Goal: Task Accomplishment & Management: Complete application form

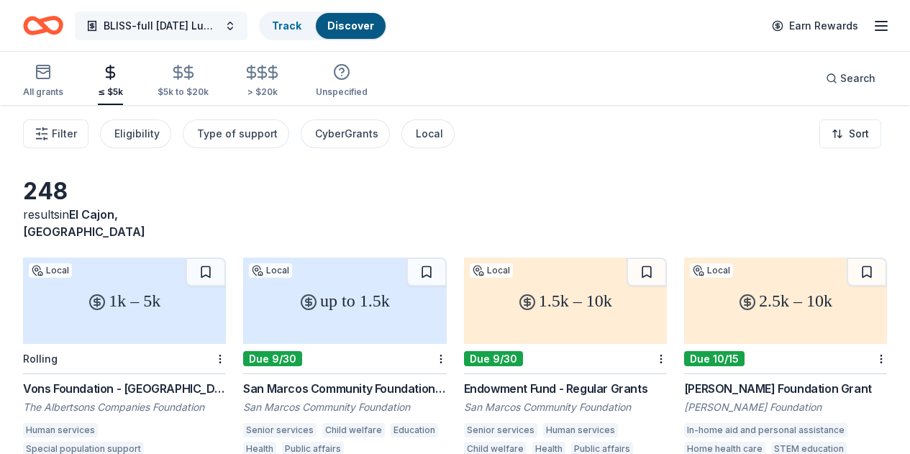
click at [217, 29] on span "BLISS-full Thanksgiving Luncheon" at bounding box center [161, 25] width 115 height 17
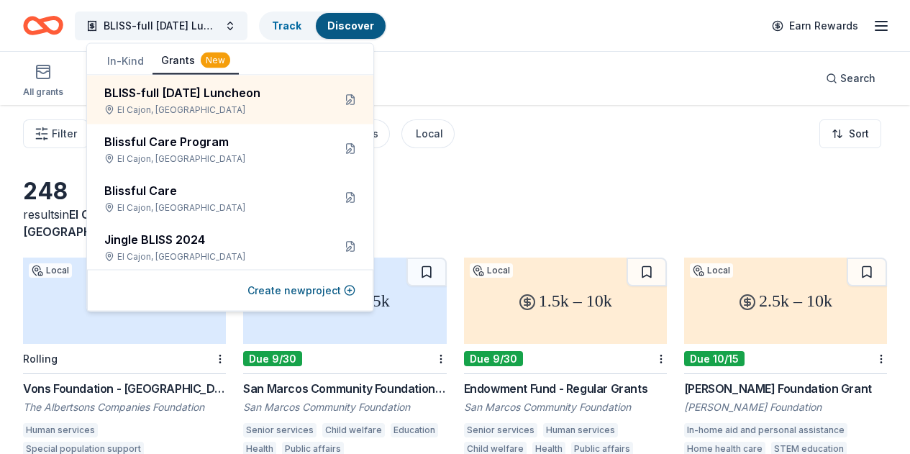
click at [123, 59] on button "In-Kind" at bounding box center [126, 61] width 54 height 26
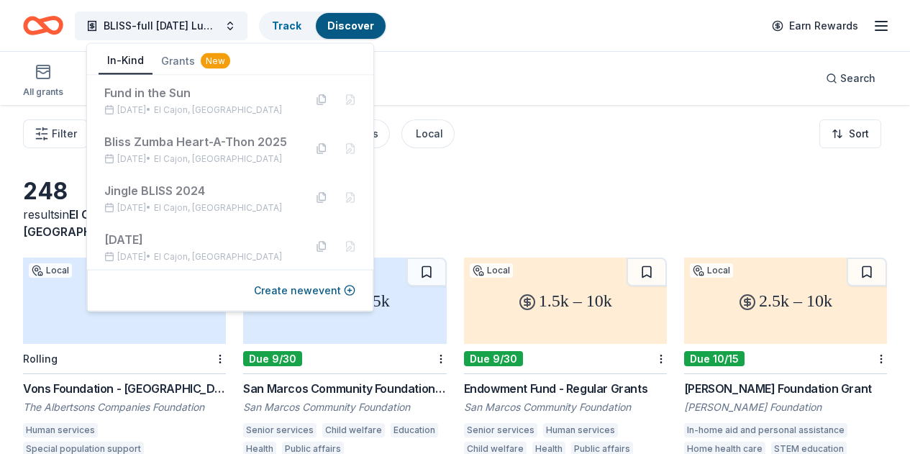
click at [123, 59] on button "In-Kind" at bounding box center [126, 60] width 54 height 27
click at [132, 235] on div "Thanksgiving 2024" at bounding box center [198, 239] width 188 height 17
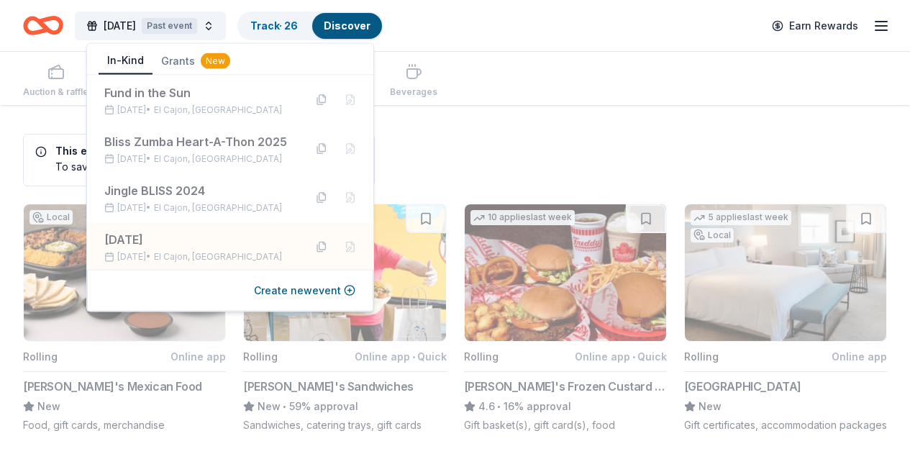
click at [542, 53] on div "Auction & raffle Meals Snacks Desserts Alcohol Beverages" at bounding box center [455, 78] width 864 height 53
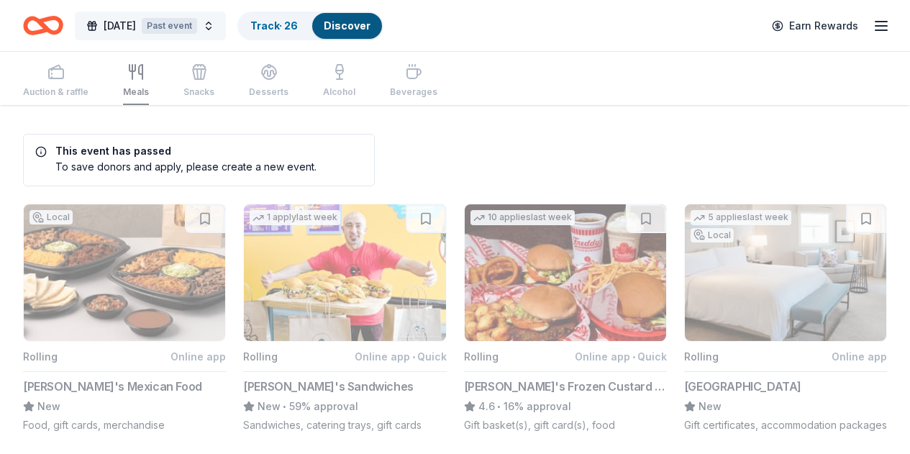
click at [226, 24] on button "Thanksgiving 2024 Past event" at bounding box center [150, 26] width 151 height 29
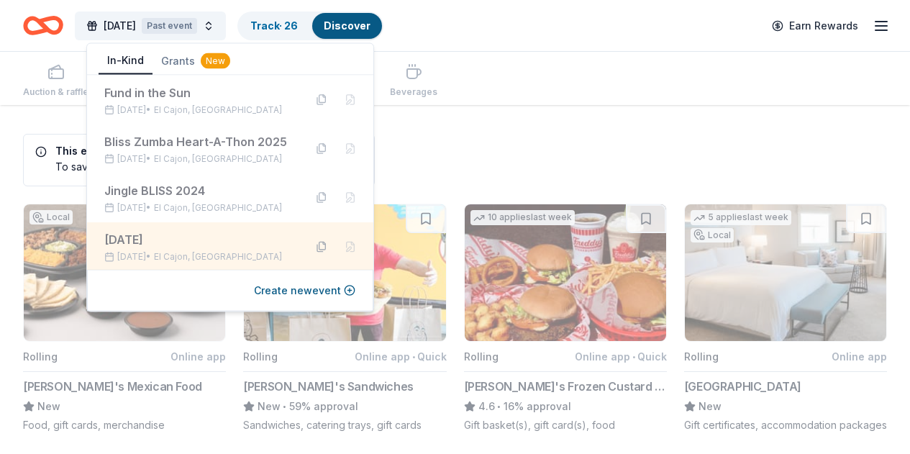
click at [312, 248] on button at bounding box center [321, 246] width 23 height 23
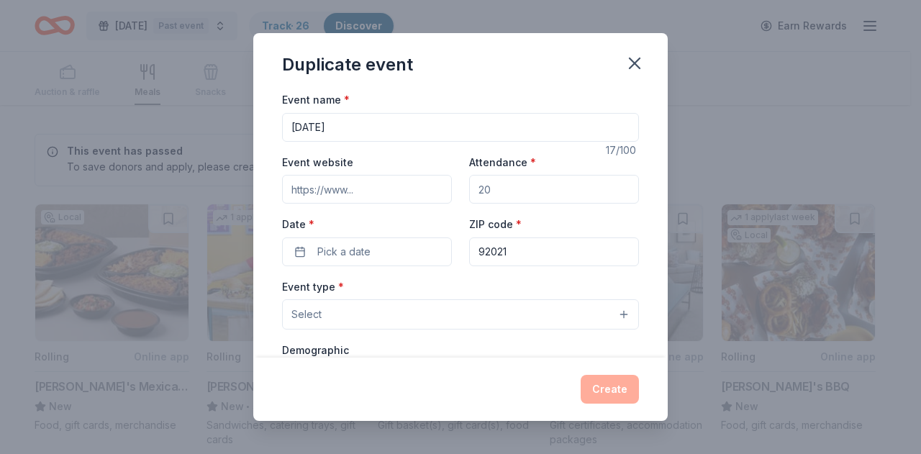
click at [388, 191] on input "Event website" at bounding box center [367, 189] width 170 height 29
paste input "https://www.blisscarefoundation.org/thanksgiving/"
type input "https://www.blisscarefoundation.org/thanksgiving/"
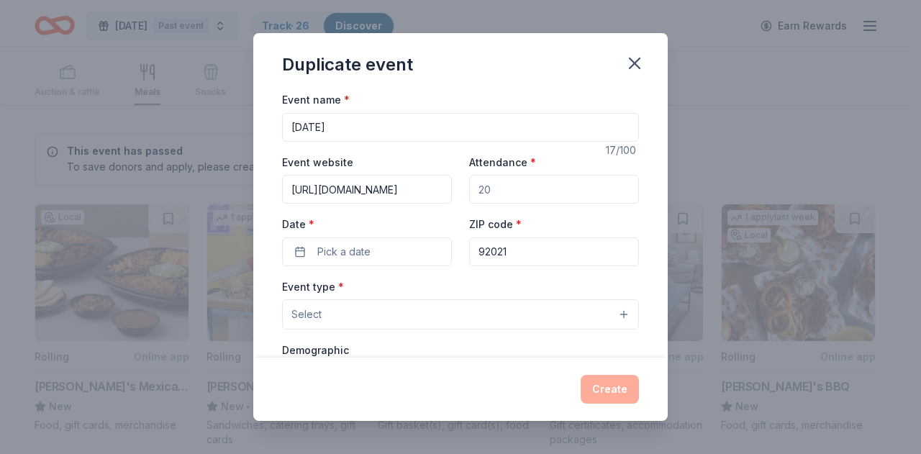
click at [480, 190] on input "Attendance *" at bounding box center [554, 189] width 170 height 29
click at [480, 191] on input "Attendance *" at bounding box center [554, 189] width 170 height 29
drag, startPoint x: 500, startPoint y: 189, endPoint x: 436, endPoint y: 185, distance: 64.2
click at [439, 188] on div "Event website https://www.blisscarefoundation.org/thanksgiving/ Attendance * Da…" at bounding box center [460, 209] width 357 height 113
type input "500"
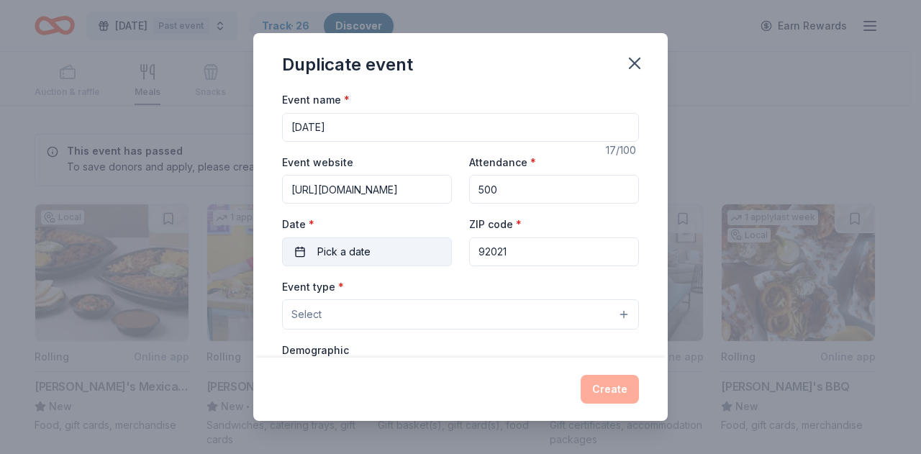
click at [414, 251] on button "Pick a date" at bounding box center [367, 251] width 170 height 29
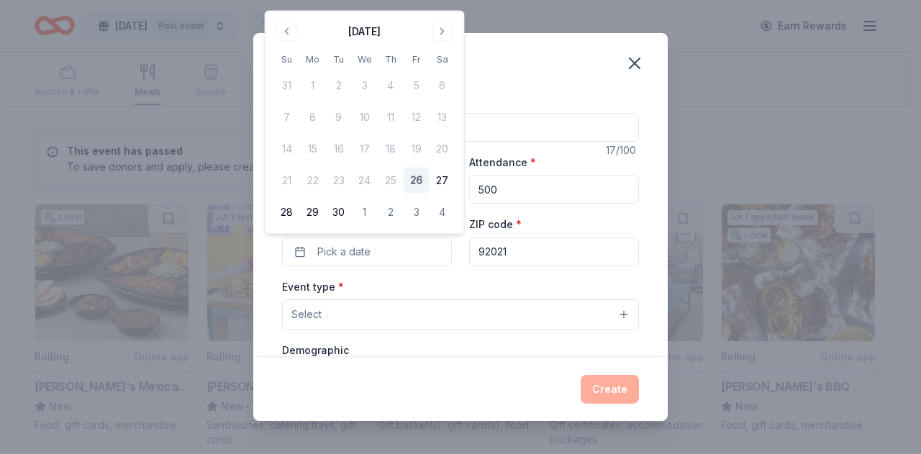
click at [448, 272] on div "Event name * Thanksgiving 2024 17 /100 Event website https://www.blisscarefound…" at bounding box center [460, 423] width 357 height 665
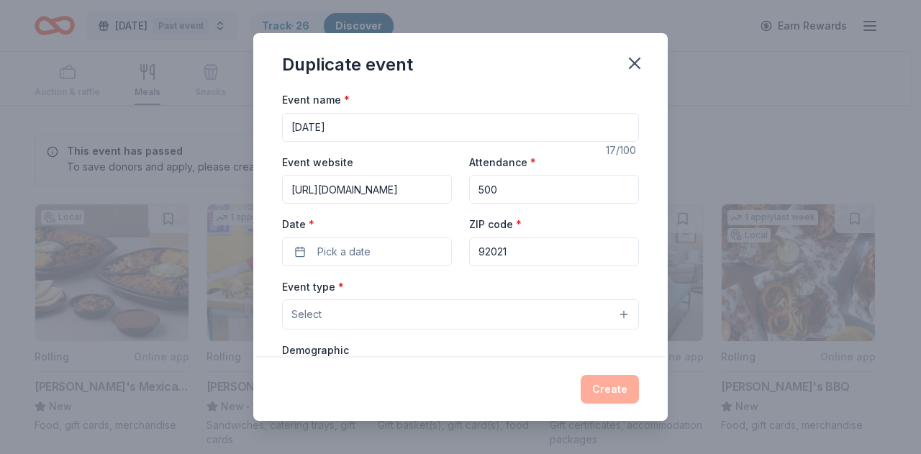
click at [400, 135] on input "Thanksgiving 2024" at bounding box center [460, 127] width 357 height 29
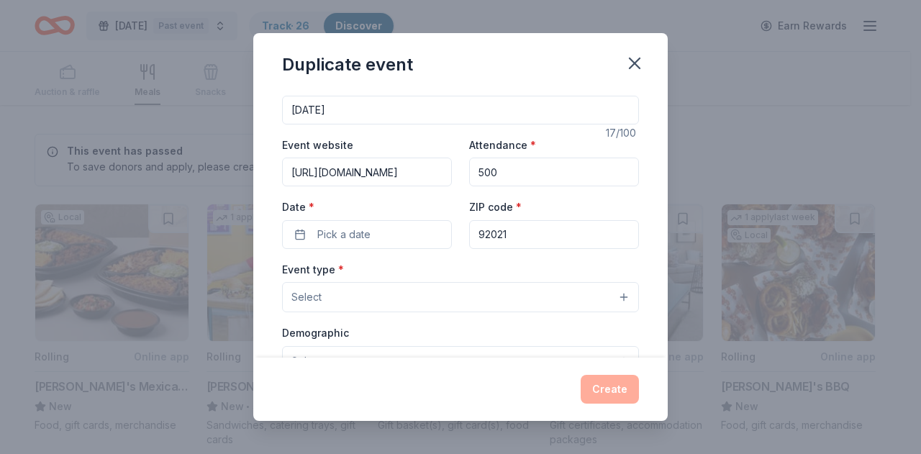
scroll to position [53, 0]
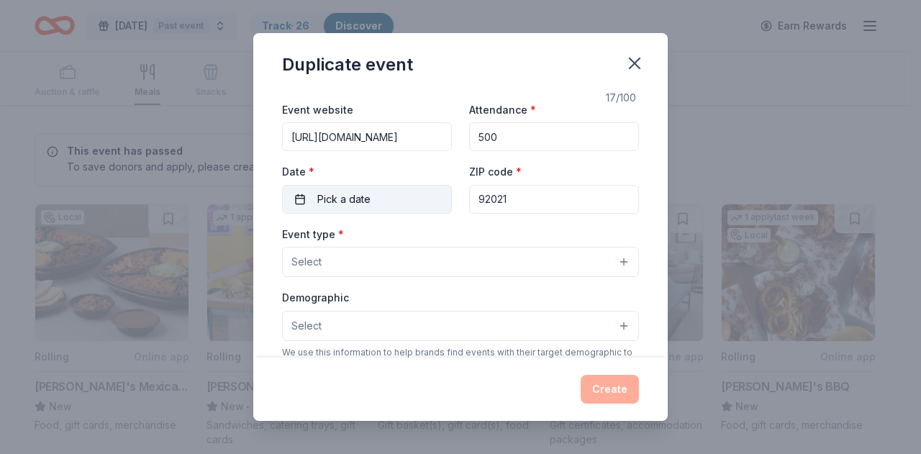
type input "[DATE]"
click at [399, 208] on button "Pick a date" at bounding box center [367, 199] width 170 height 29
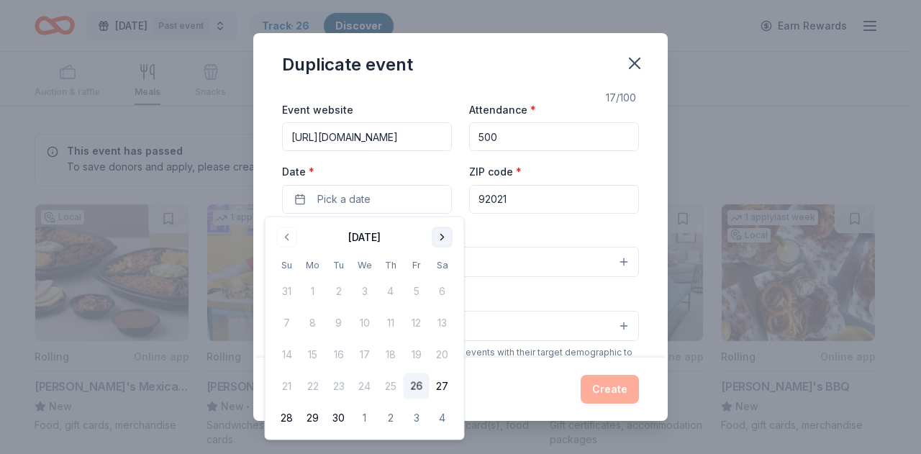
click at [447, 236] on button "Go to next month" at bounding box center [442, 237] width 20 height 20
click at [447, 237] on button "Go to next month" at bounding box center [442, 237] width 20 height 20
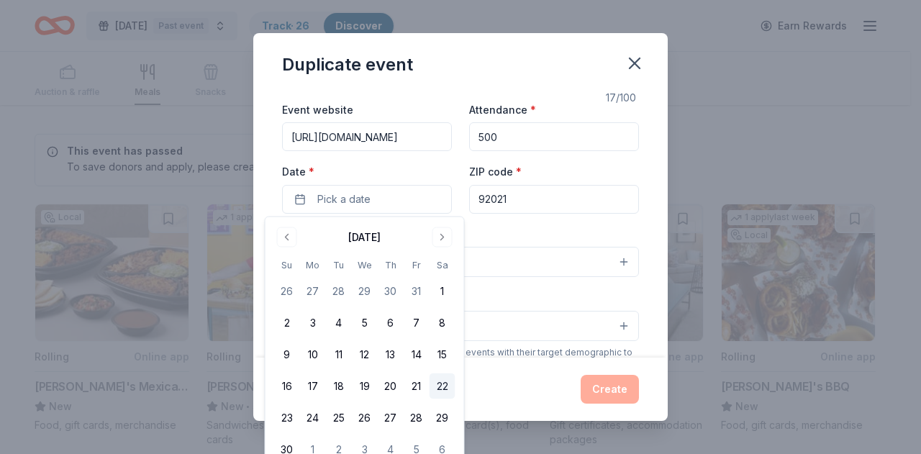
click at [437, 386] on button "22" at bounding box center [443, 386] width 26 height 26
click at [504, 230] on div "Event type * Select" at bounding box center [460, 251] width 357 height 53
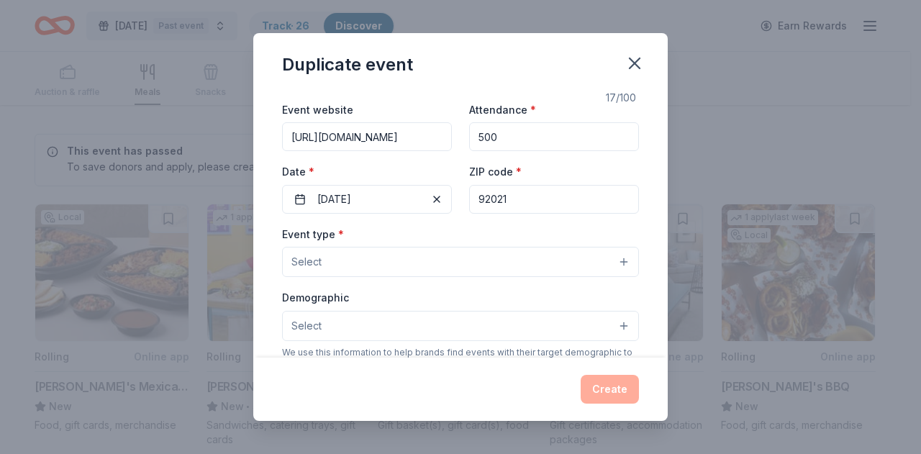
click at [476, 265] on button "Select" at bounding box center [460, 262] width 357 height 30
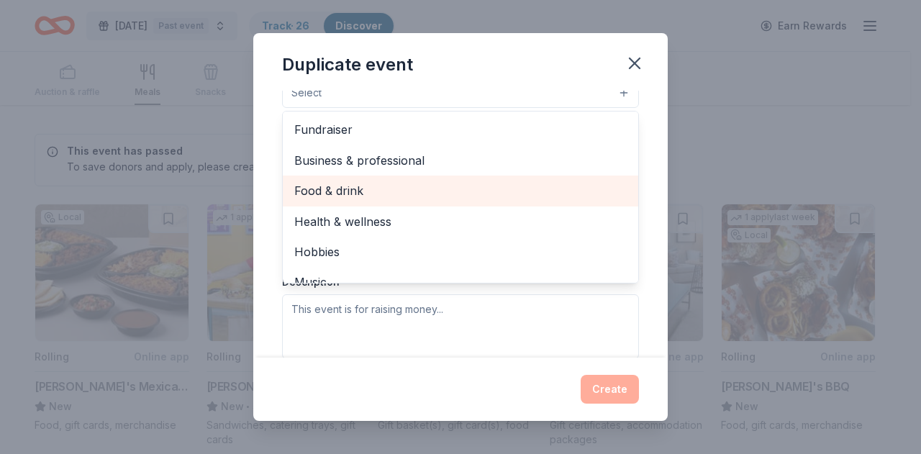
scroll to position [47, 0]
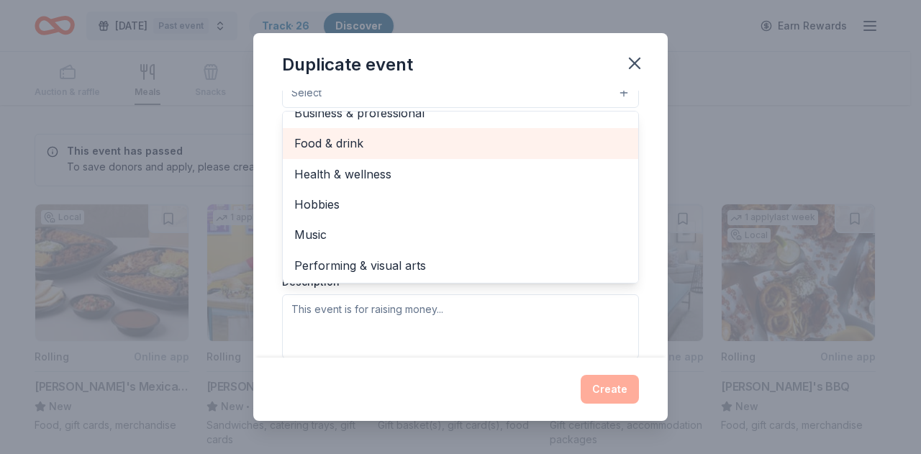
click at [440, 140] on span "Food & drink" at bounding box center [460, 143] width 332 height 19
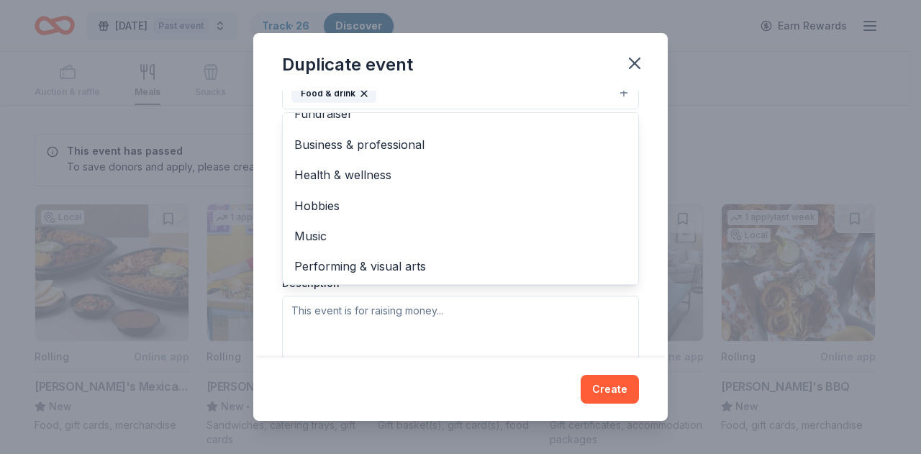
click at [469, 293] on div "Event type * Food & drink Fundraiser Business & professional Health & wellness …" at bounding box center [460, 208] width 357 height 304
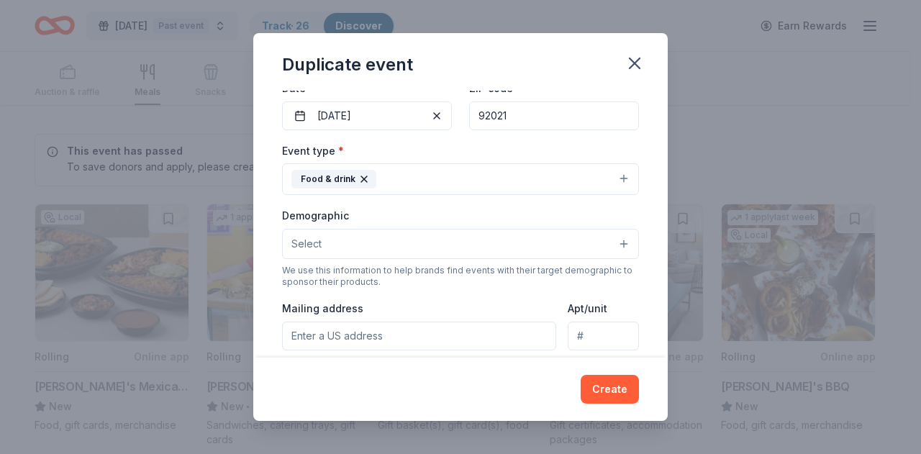
scroll to position [120, 0]
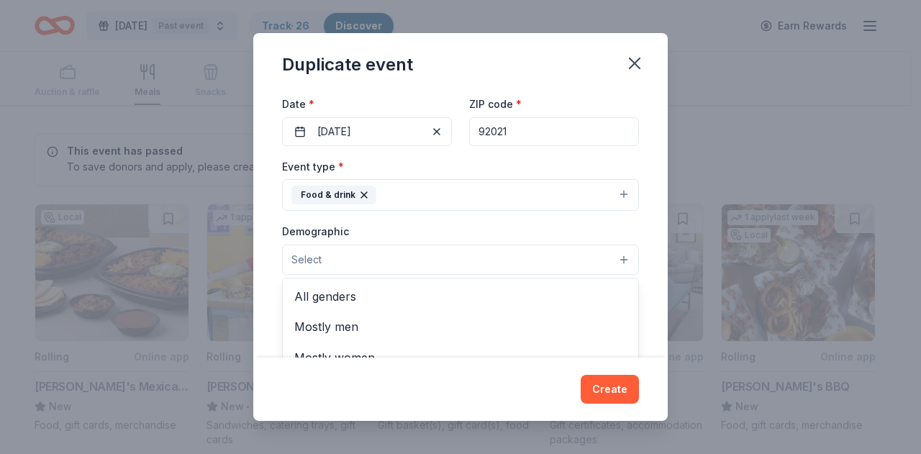
click at [461, 262] on button "Select" at bounding box center [460, 260] width 357 height 30
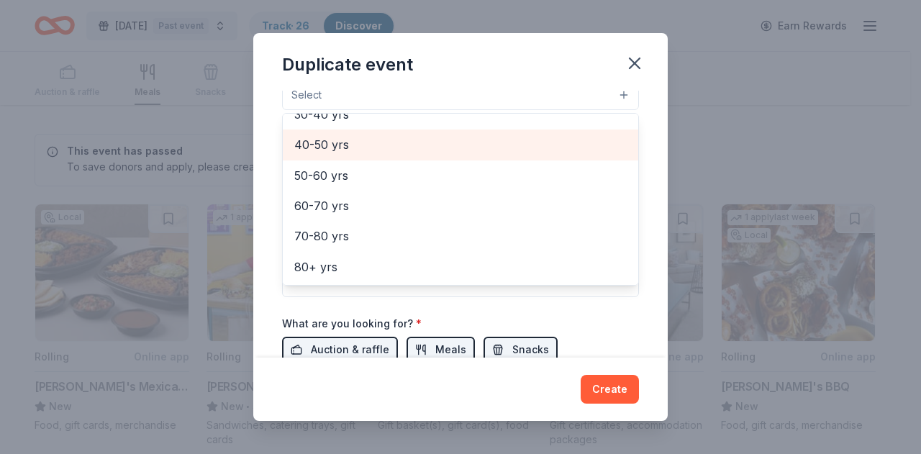
scroll to position [363, 0]
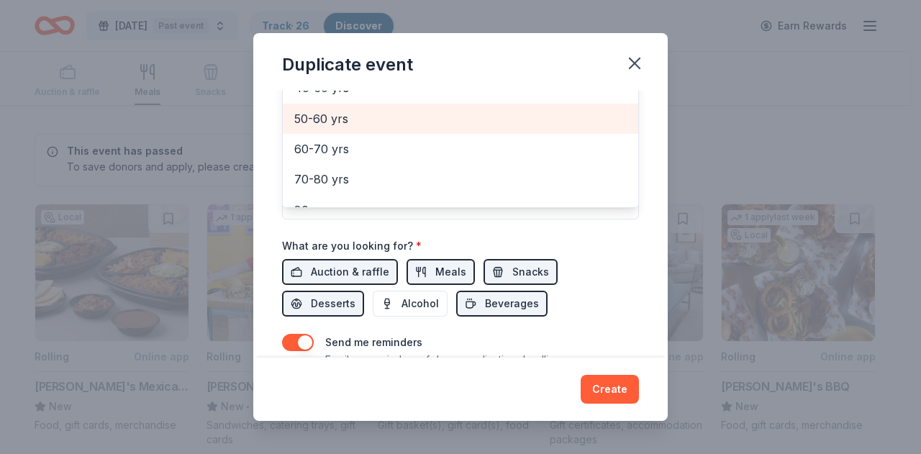
click at [452, 122] on span "50-60 yrs" at bounding box center [460, 118] width 332 height 19
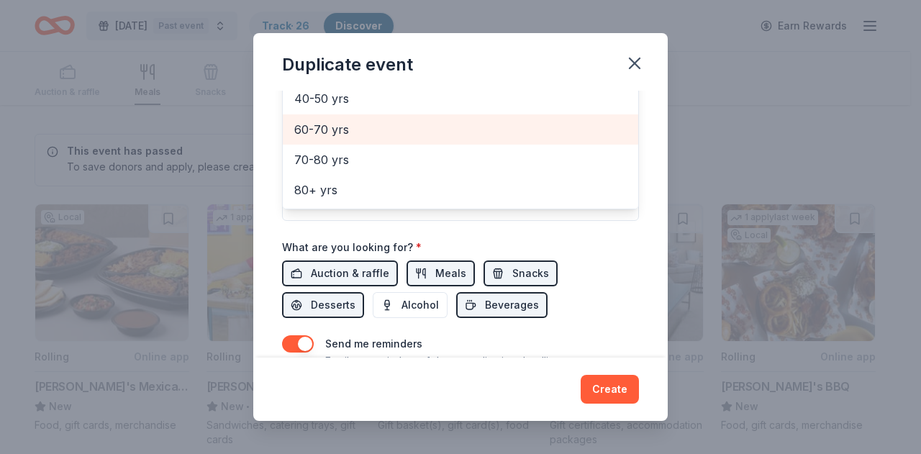
click at [451, 126] on span "60-70 yrs" at bounding box center [460, 129] width 332 height 19
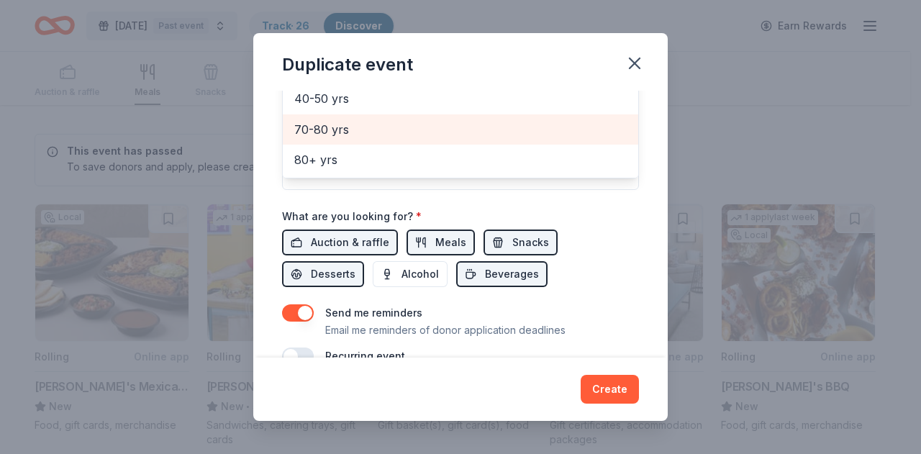
click at [452, 125] on span "70-80 yrs" at bounding box center [460, 129] width 332 height 19
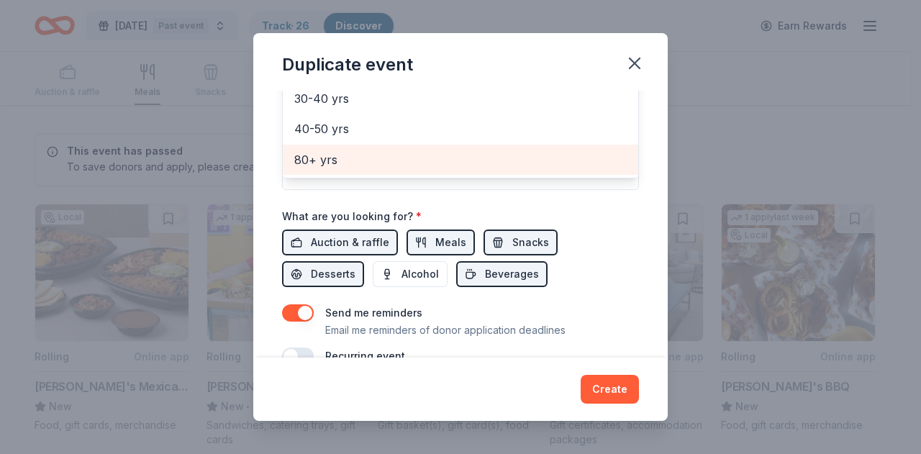
scroll to position [424, 0]
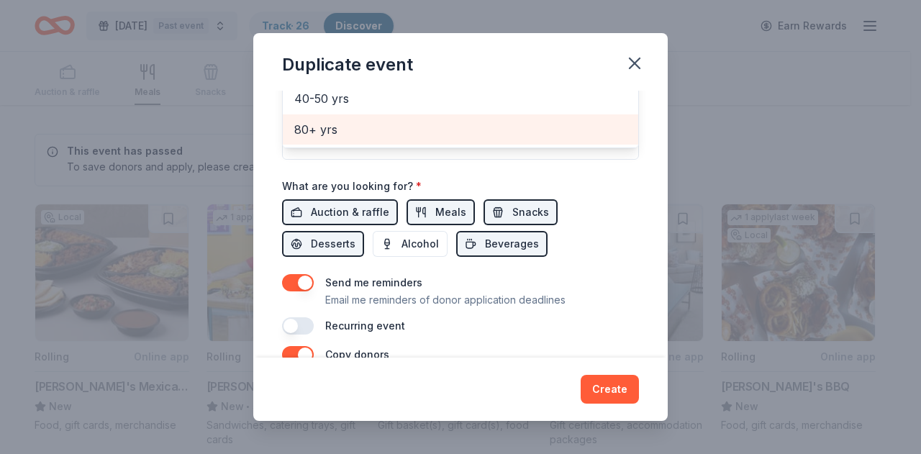
click at [450, 124] on span "80+ yrs" at bounding box center [460, 129] width 332 height 19
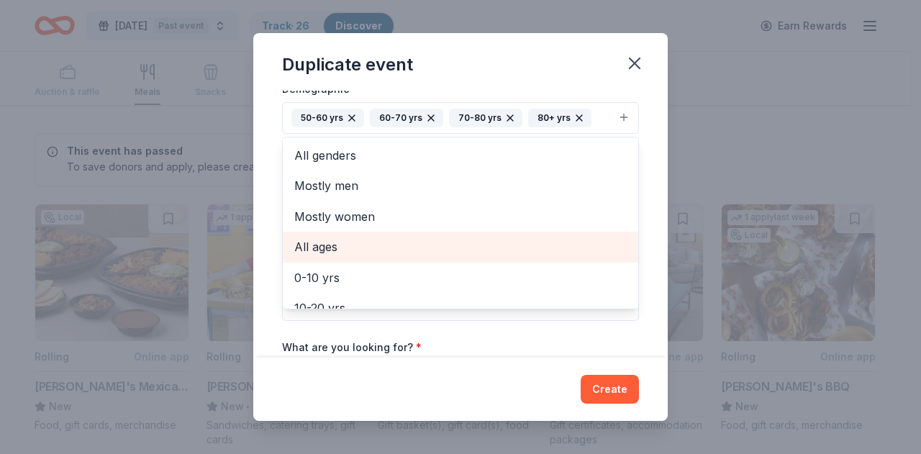
scroll to position [245, 0]
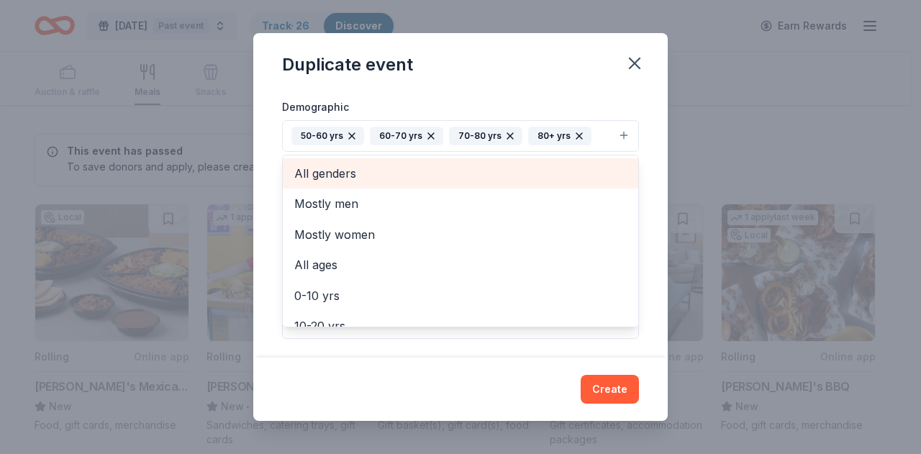
click at [427, 176] on span "All genders" at bounding box center [460, 173] width 332 height 19
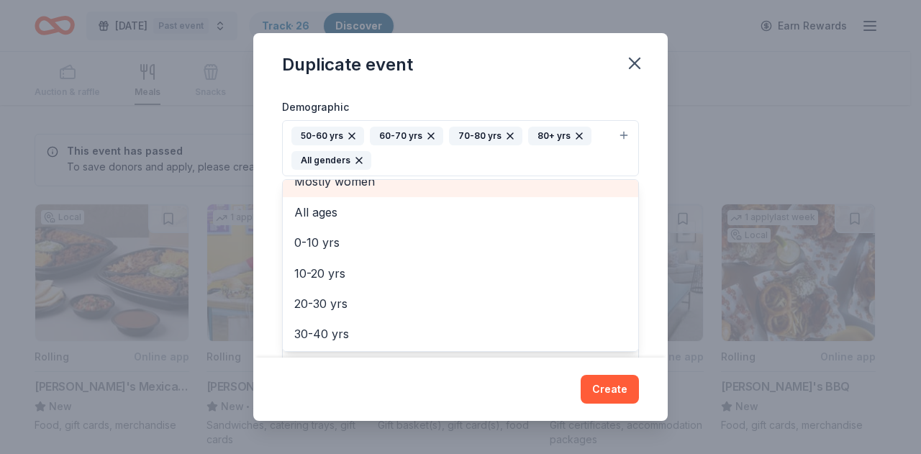
scroll to position [78, 0]
click at [639, 181] on div "Event name * Thanksgiving 2025 17 /100 Event website https://www.blisscarefound…" at bounding box center [460, 224] width 414 height 267
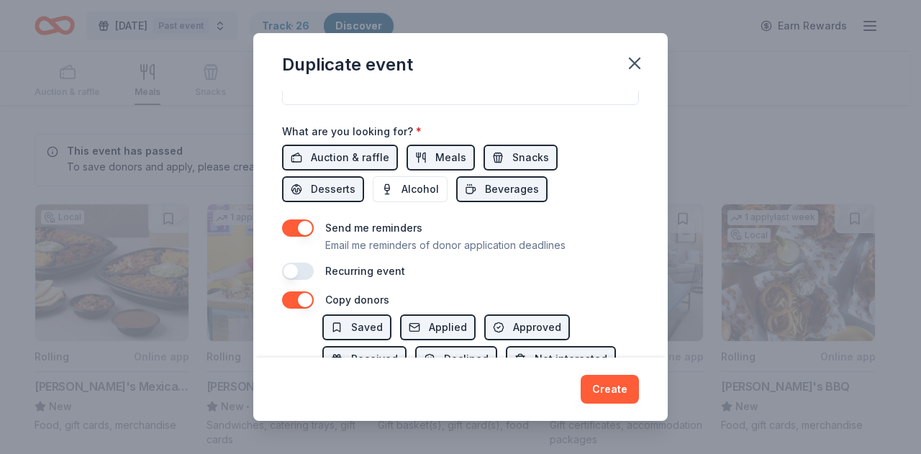
scroll to position [606, 0]
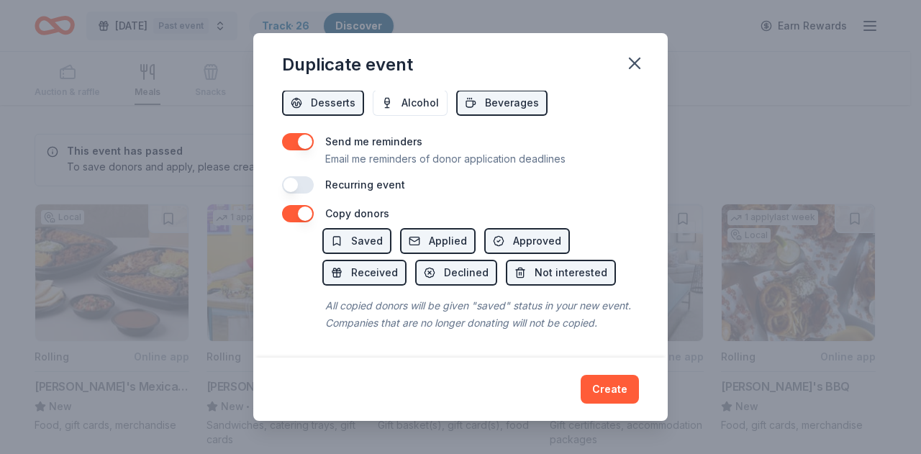
click at [296, 133] on button "button" at bounding box center [298, 141] width 32 height 17
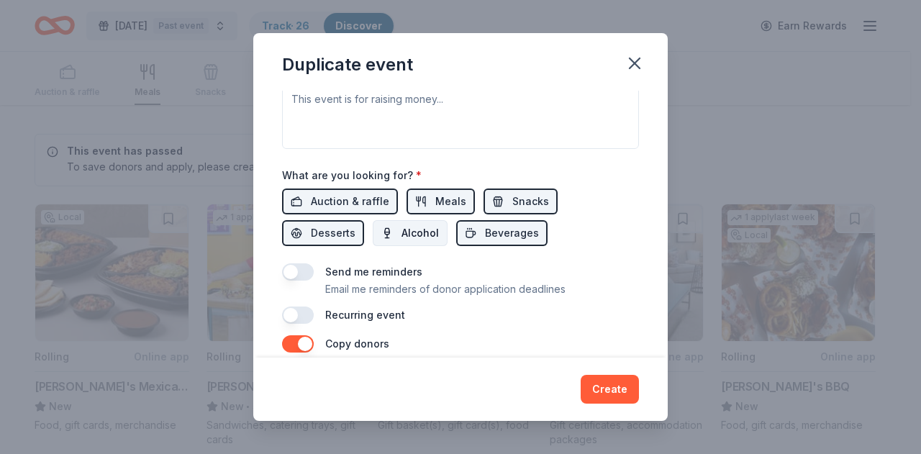
scroll to position [393, 0]
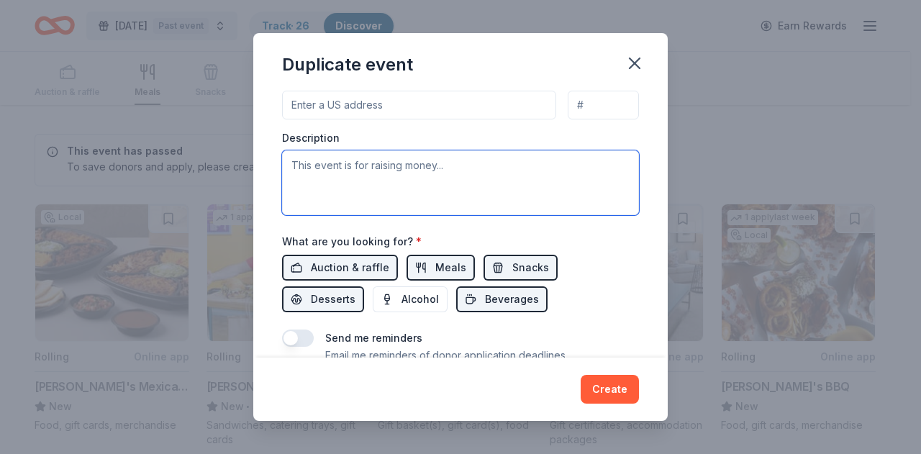
click at [335, 173] on textarea at bounding box center [460, 182] width 357 height 65
paste textarea "Our 5th Annual BLISS-full Thanksgiving Luncheon serves traditional Thanksgiving…"
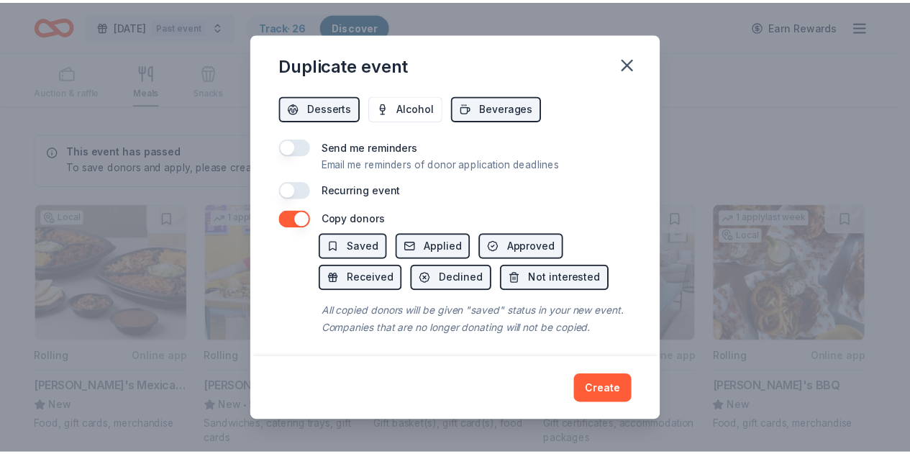
scroll to position [606, 0]
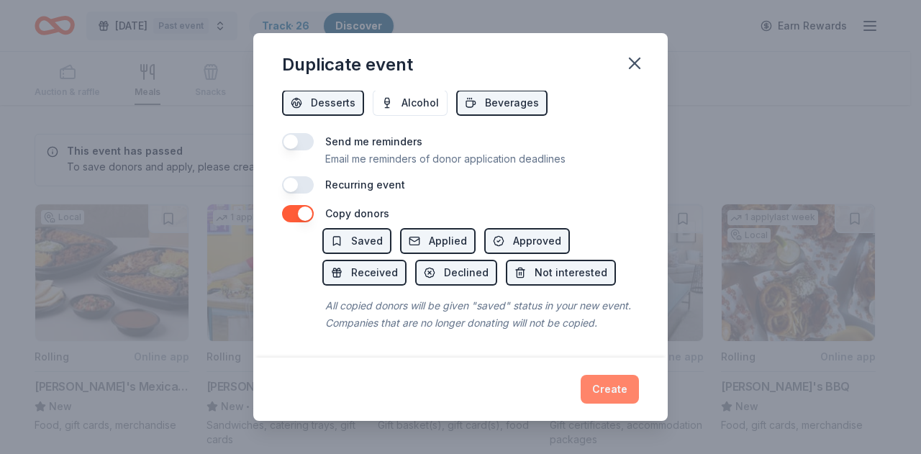
type textarea "Our 5th Annual BLISS-full Thanksgiving Luncheon serves traditional Thanksgiving…"
click at [607, 391] on button "Create" at bounding box center [610, 389] width 58 height 29
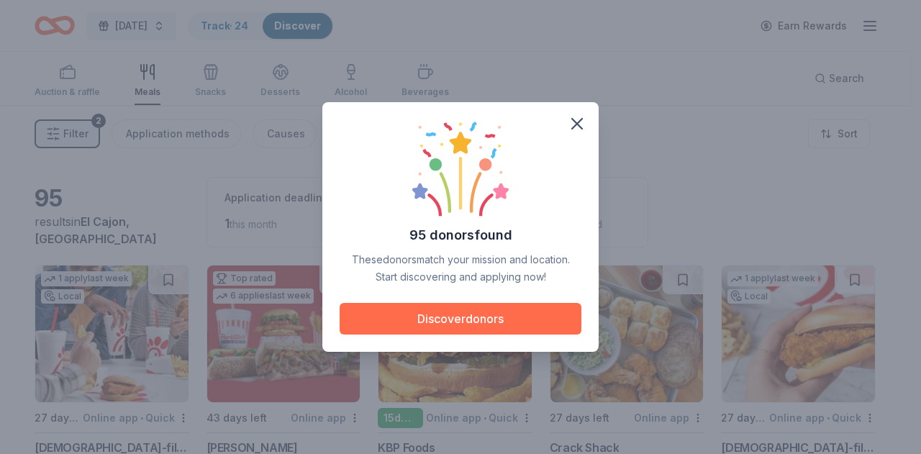
click at [474, 312] on button "Discover donors" at bounding box center [461, 319] width 242 height 32
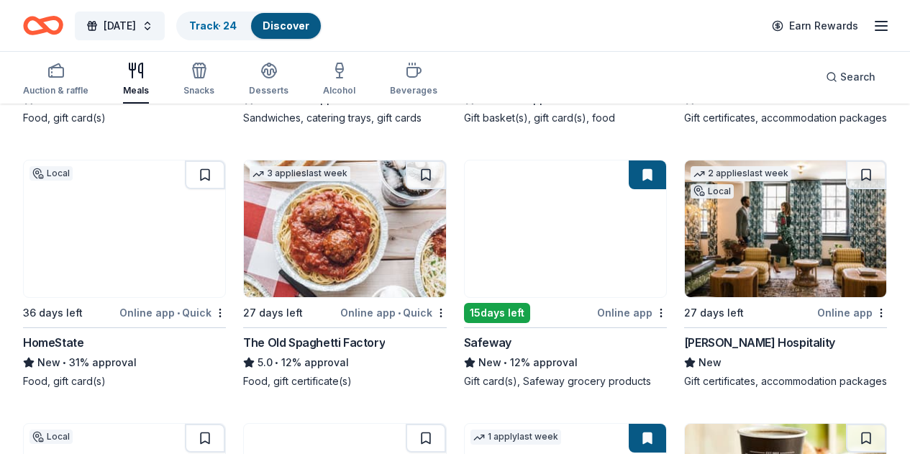
scroll to position [635, 0]
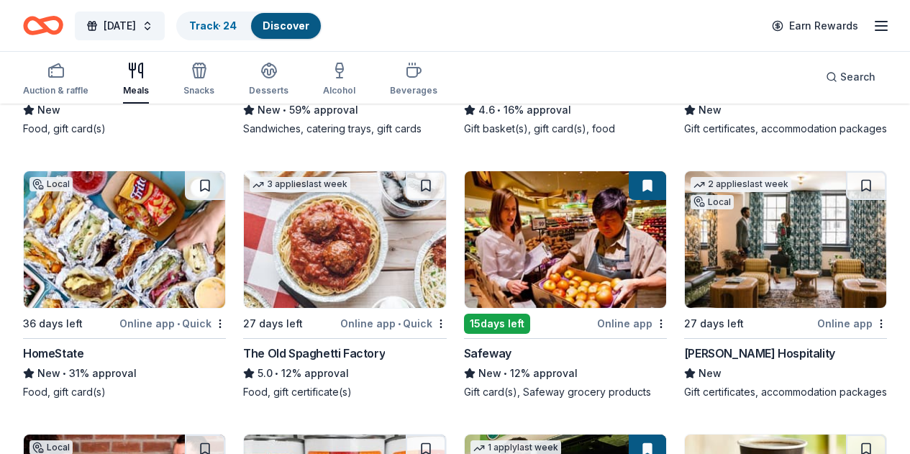
click at [465, 265] on img at bounding box center [565, 239] width 201 height 137
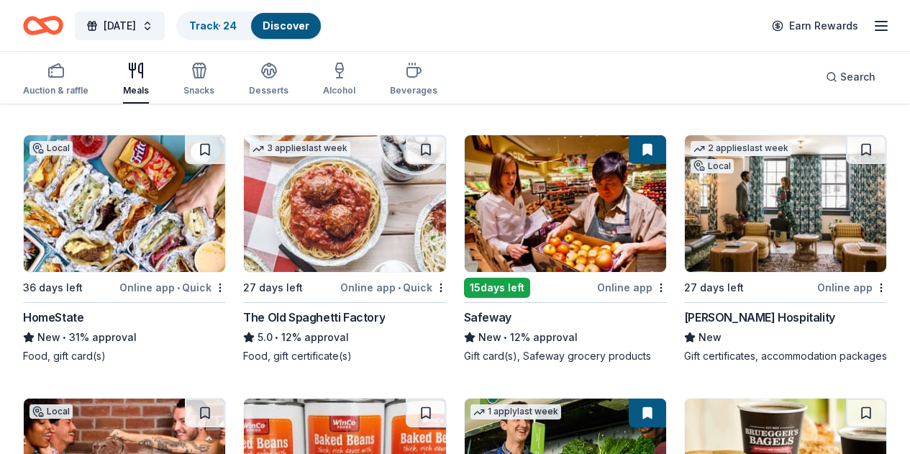
scroll to position [673, 0]
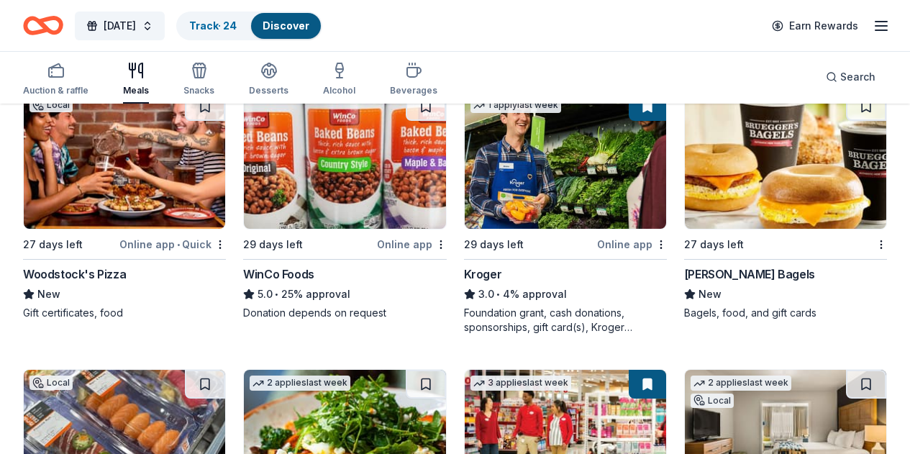
scroll to position [981, 0]
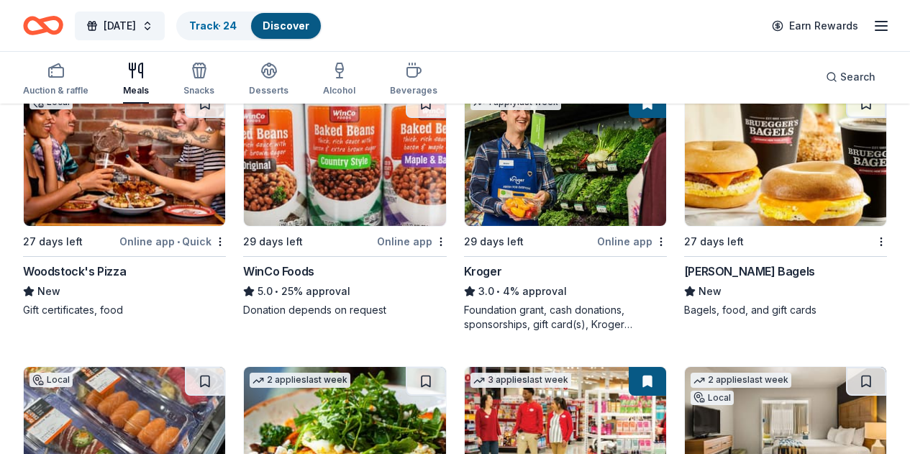
click at [621, 367] on img at bounding box center [565, 435] width 201 height 137
click at [876, 25] on icon "button" at bounding box center [881, 25] width 17 height 17
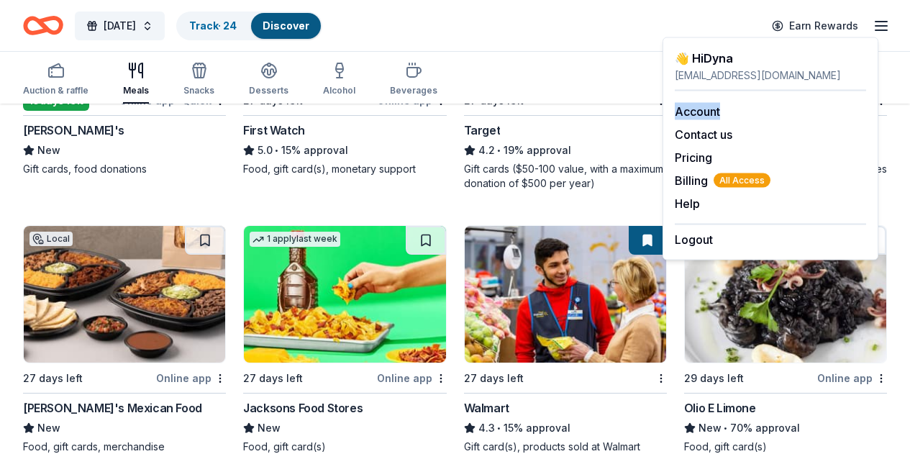
scroll to position [1407, 0]
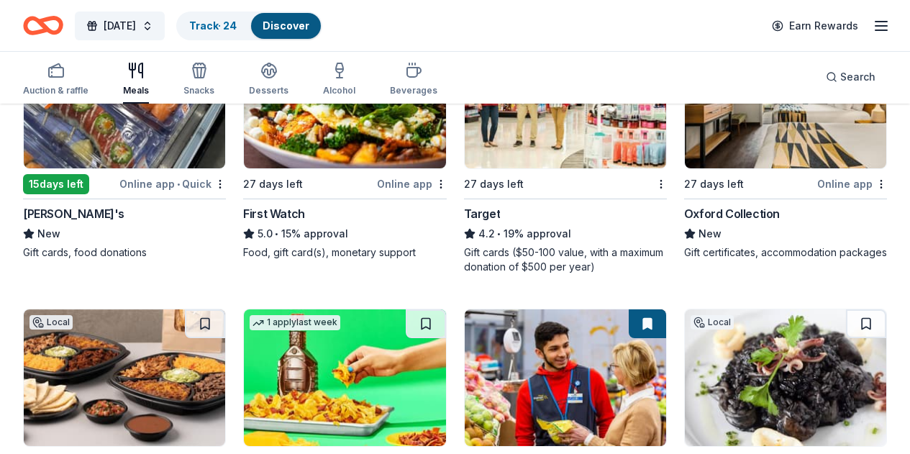
scroll to position [1269, 0]
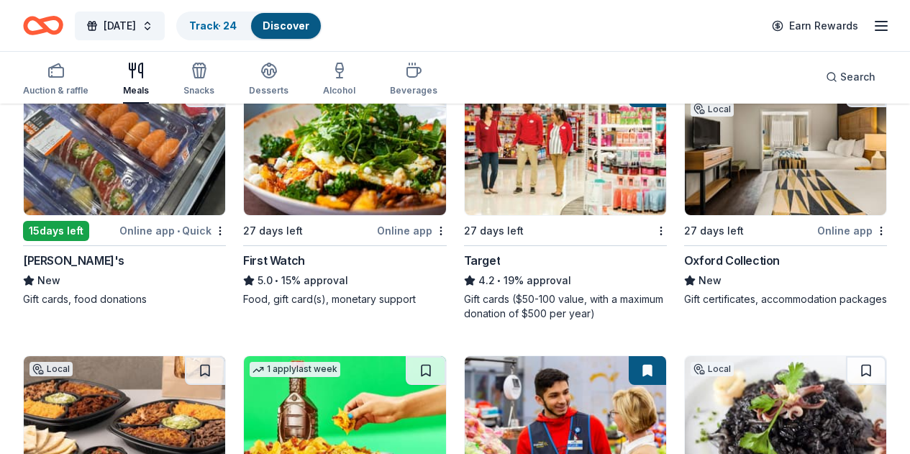
click at [465, 356] on img at bounding box center [565, 424] width 201 height 137
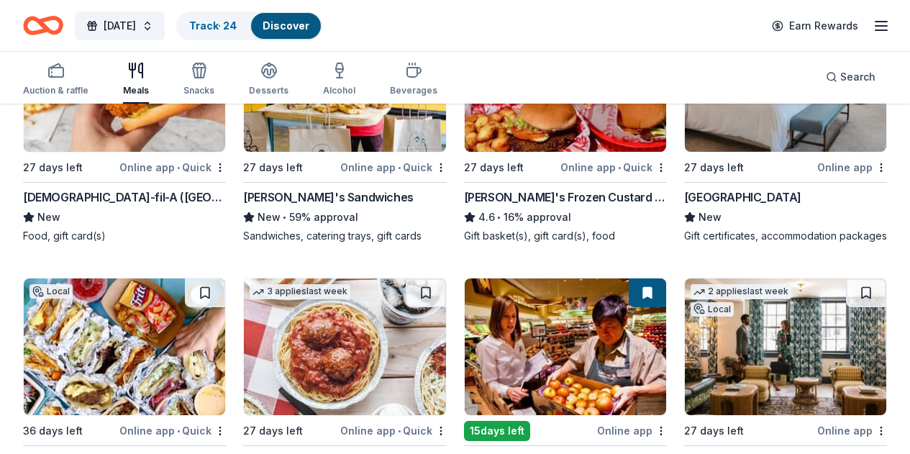
scroll to position [130, 0]
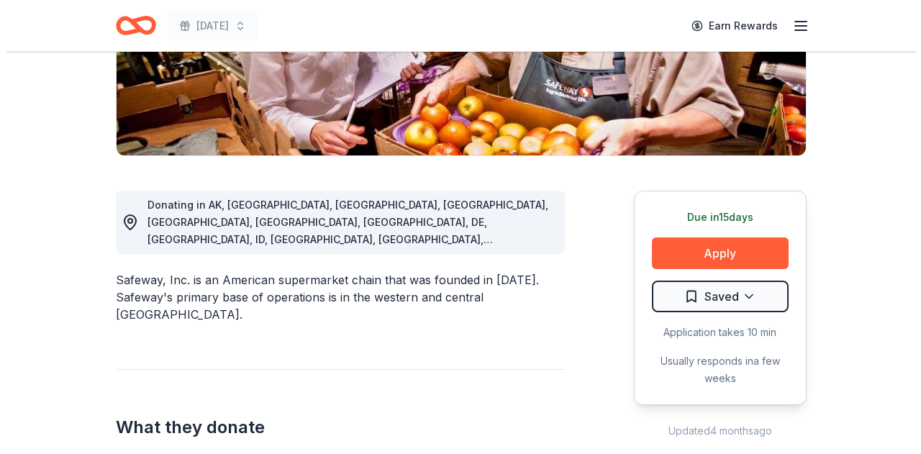
scroll to position [278, 0]
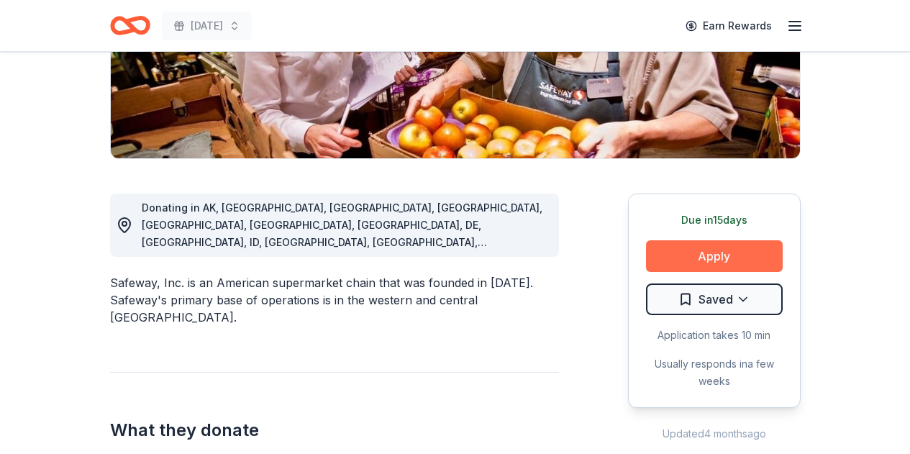
click at [699, 252] on button "Apply" at bounding box center [714, 256] width 137 height 32
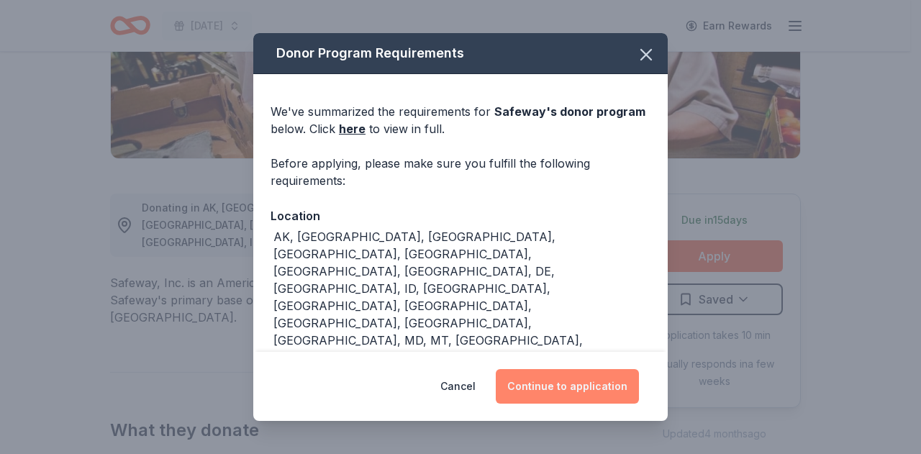
click at [565, 392] on button "Continue to application" at bounding box center [567, 386] width 143 height 35
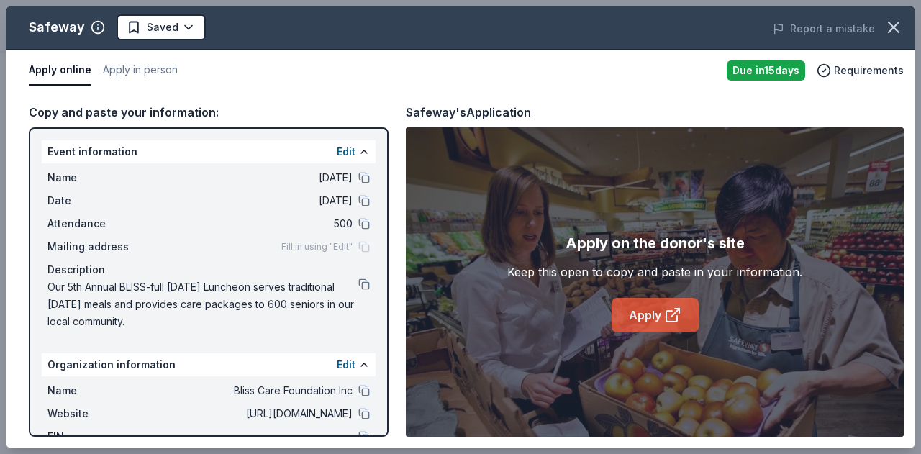
click at [653, 315] on link "Apply" at bounding box center [655, 315] width 87 height 35
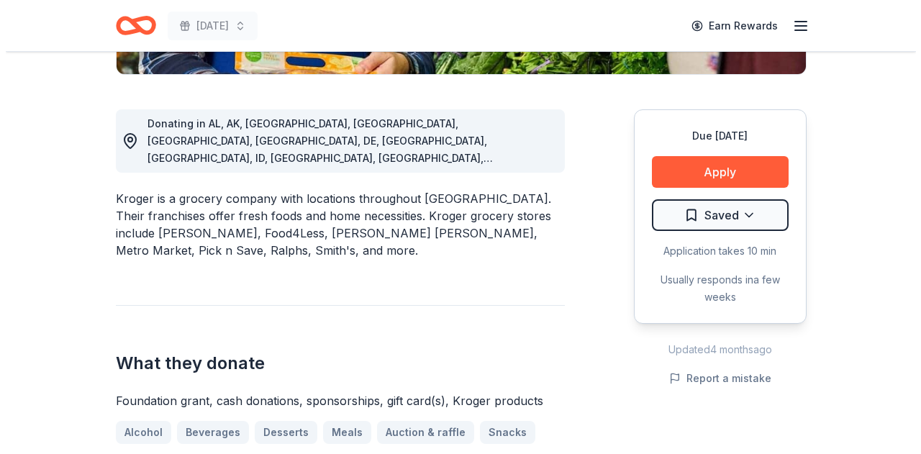
scroll to position [343, 0]
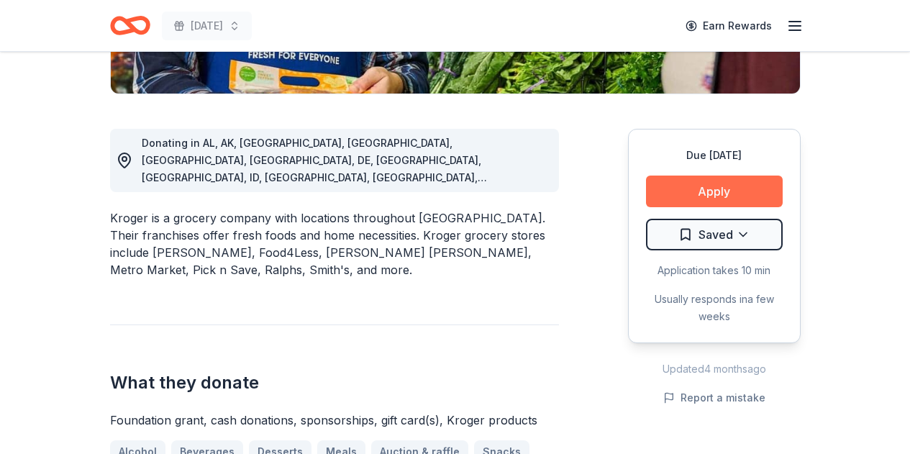
click at [673, 194] on button "Apply" at bounding box center [714, 192] width 137 height 32
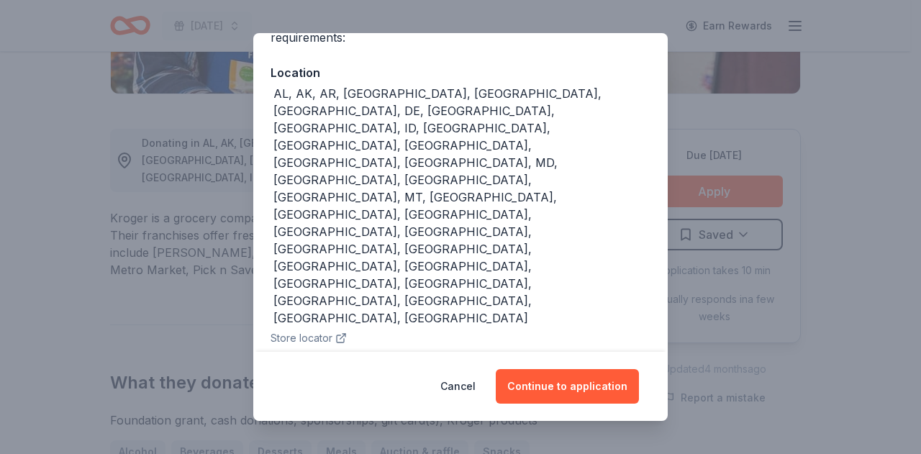
scroll to position [140, 0]
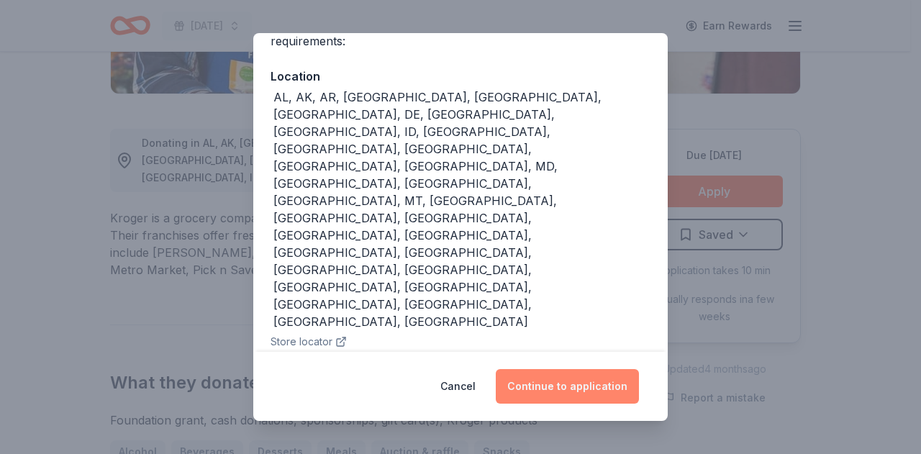
click at [560, 376] on button "Continue to application" at bounding box center [567, 386] width 143 height 35
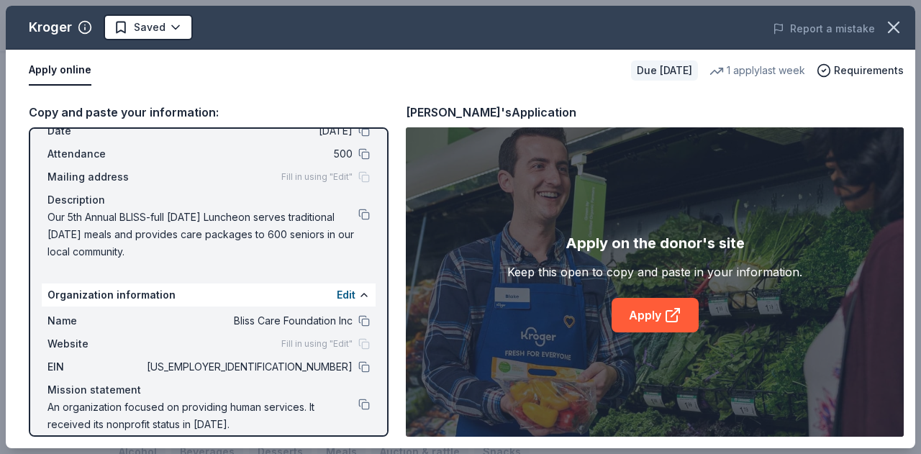
scroll to position [85, 0]
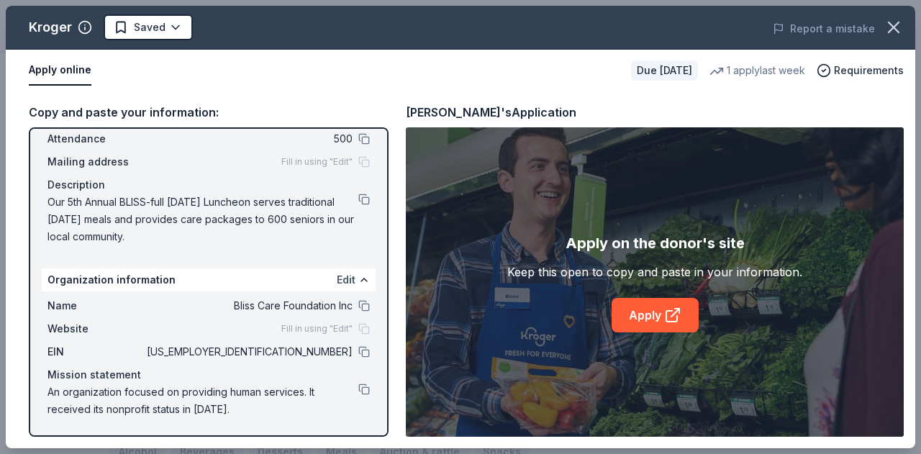
click at [337, 276] on button "Edit" at bounding box center [346, 279] width 19 height 17
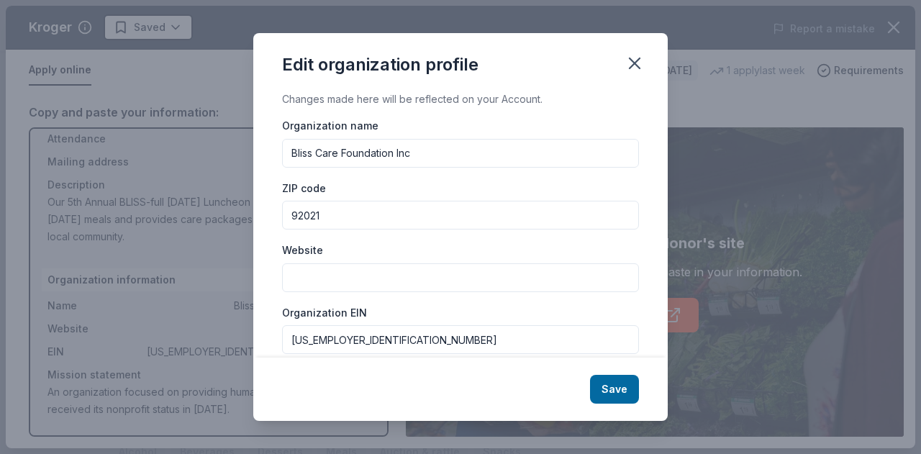
click at [334, 273] on input "Website" at bounding box center [460, 277] width 357 height 29
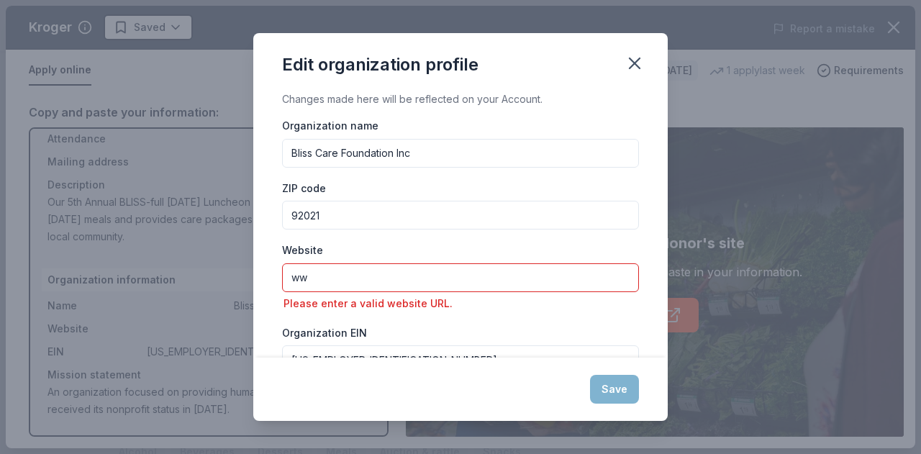
type input "w"
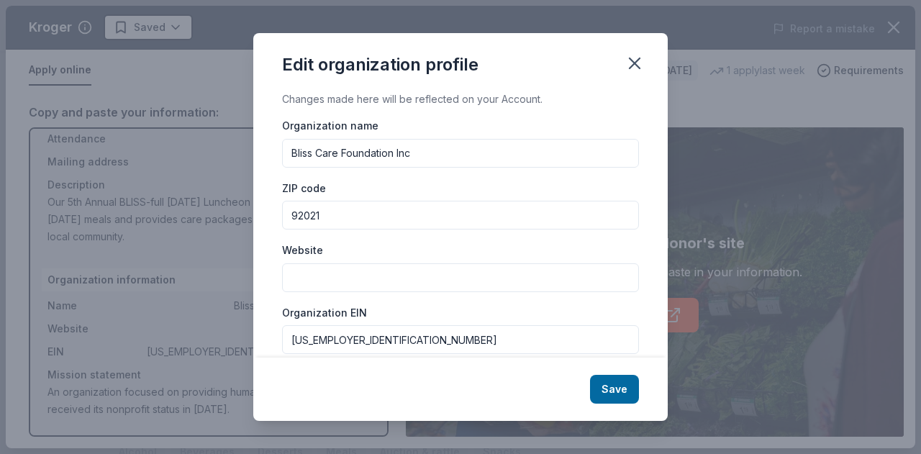
paste input "https://www.blisscarefoundation.org/"
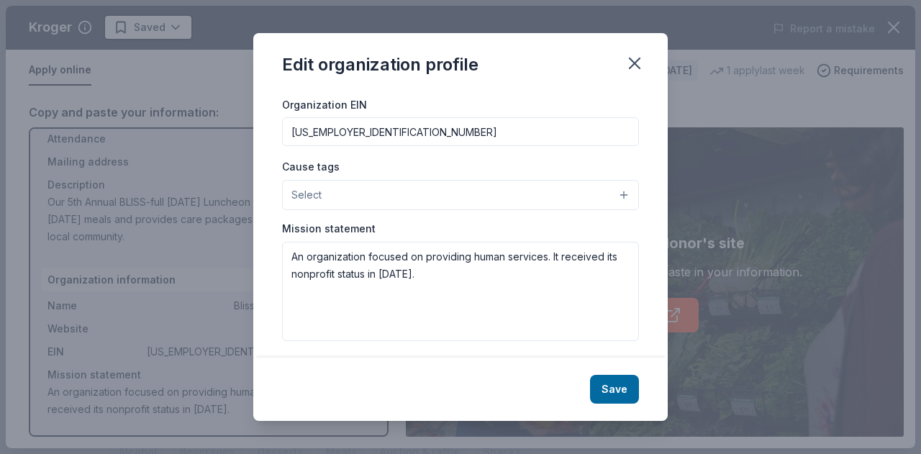
scroll to position [214, 0]
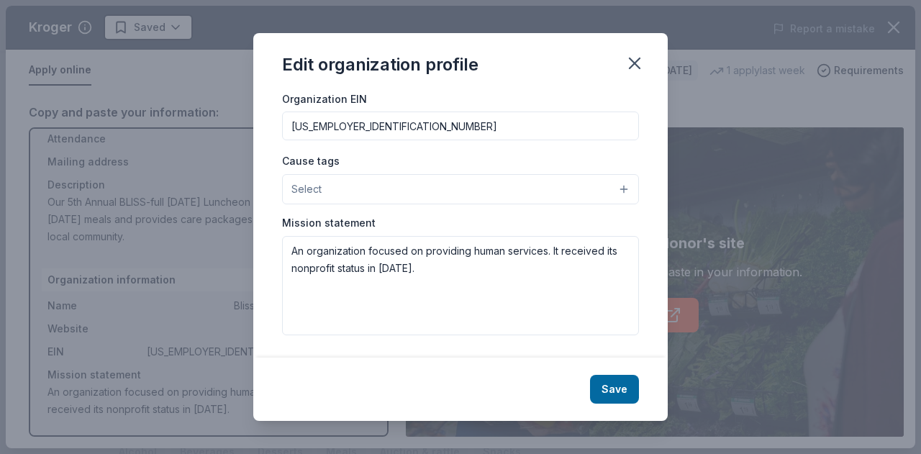
type input "https://www.blisscarefoundation.org/"
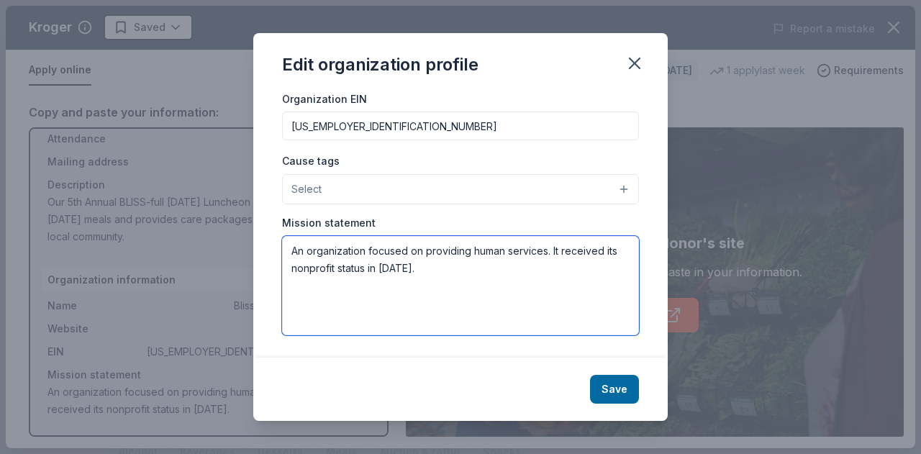
click at [370, 271] on textarea "An organization focused on providing human services. It received its nonprofit …" at bounding box center [460, 285] width 357 height 99
paste textarea "BLISS’s mission is to provide free and compassionate caregiving services to low…"
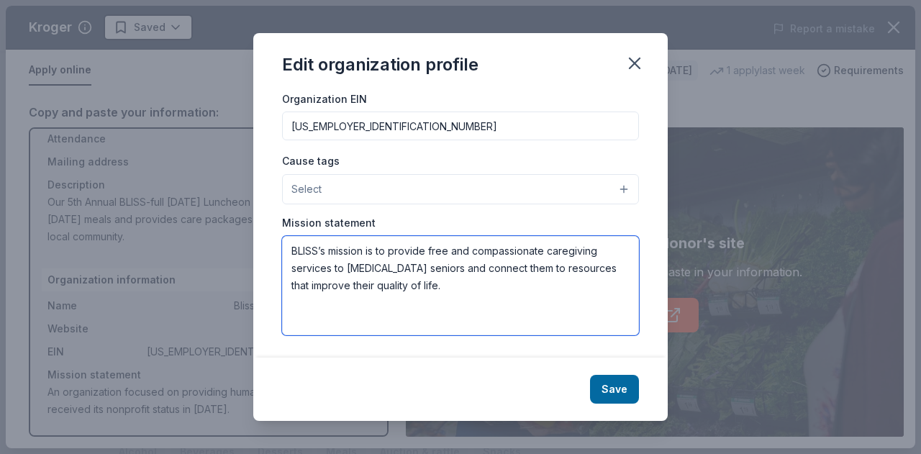
type textarea "BLISS’s mission is to provide free and compassionate caregiving services to low…"
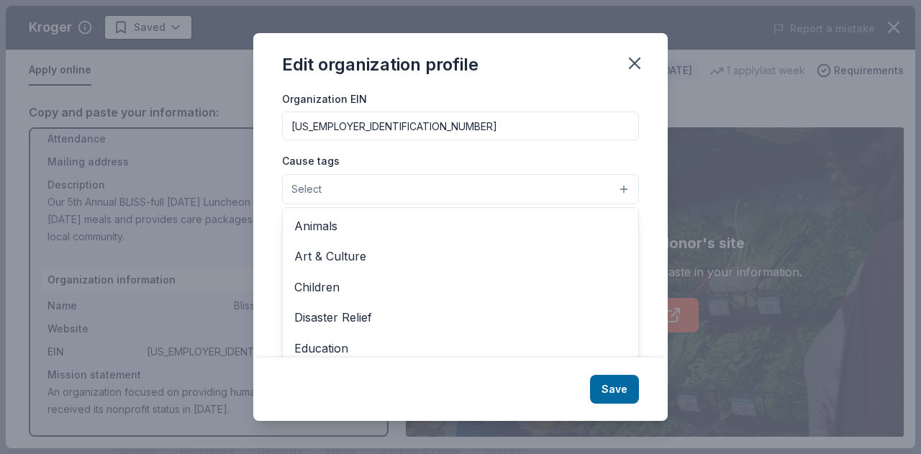
click at [588, 194] on button "Select" at bounding box center [460, 189] width 357 height 30
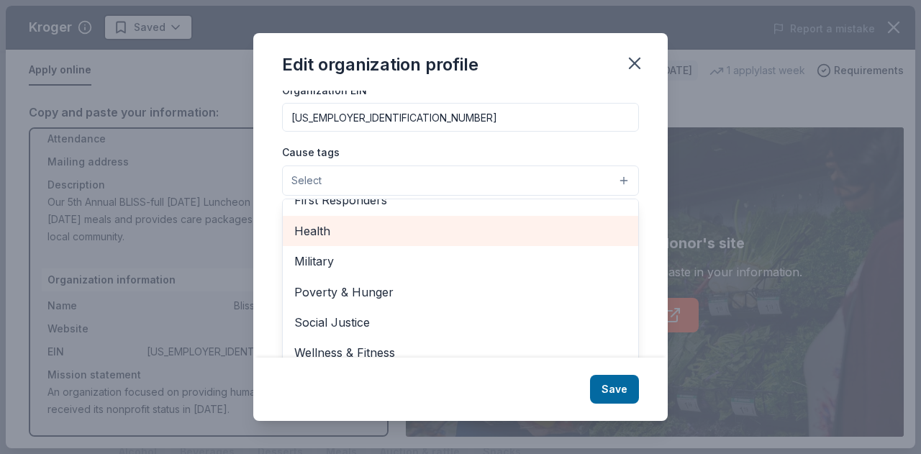
scroll to position [236, 0]
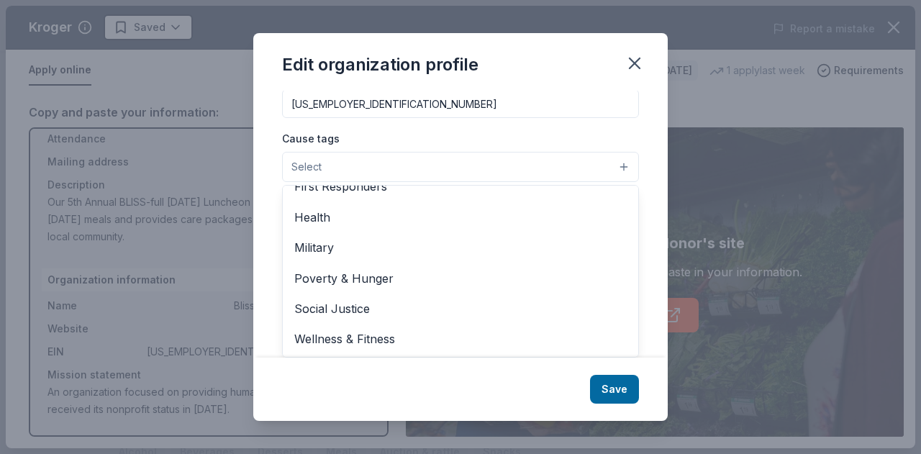
click at [629, 140] on div "Changes made here will be reflected on your Account. Organization name Bliss Ca…" at bounding box center [460, 224] width 414 height 267
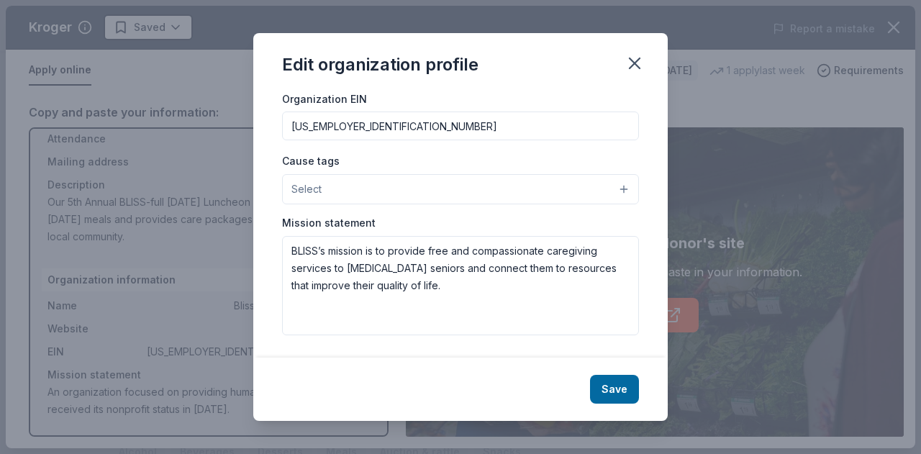
click at [568, 201] on div "Select" at bounding box center [460, 189] width 357 height 30
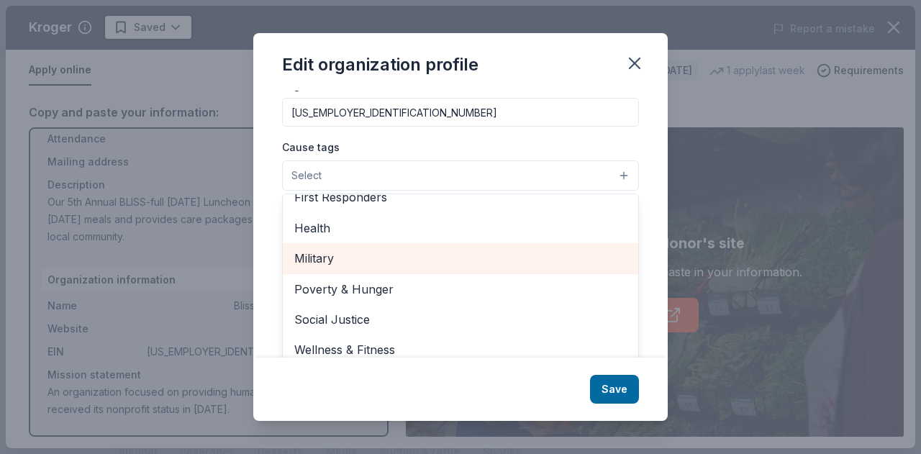
scroll to position [200, 0]
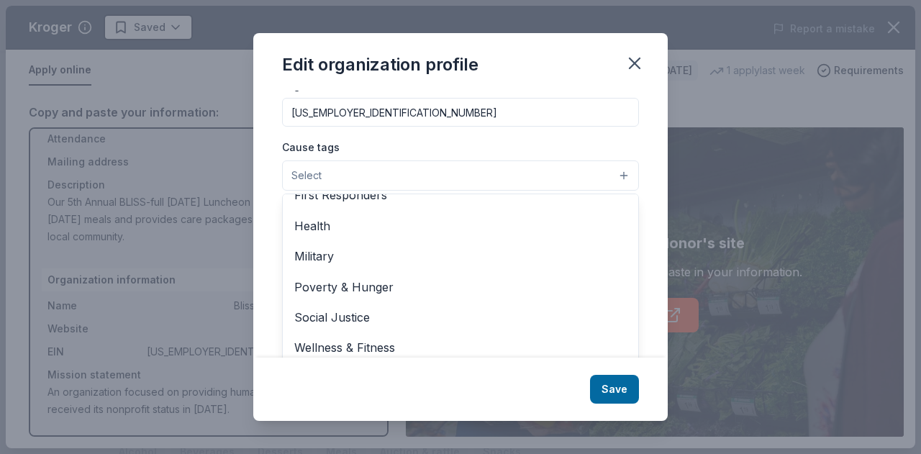
click at [624, 147] on div "Cause tags Select Animals Art & Culture Children Disaster Relief Education Envi…" at bounding box center [460, 164] width 357 height 53
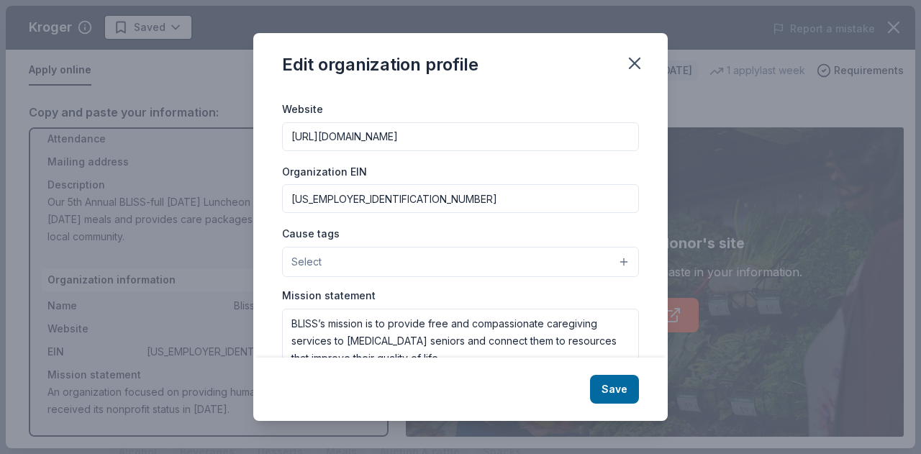
scroll to position [214, 0]
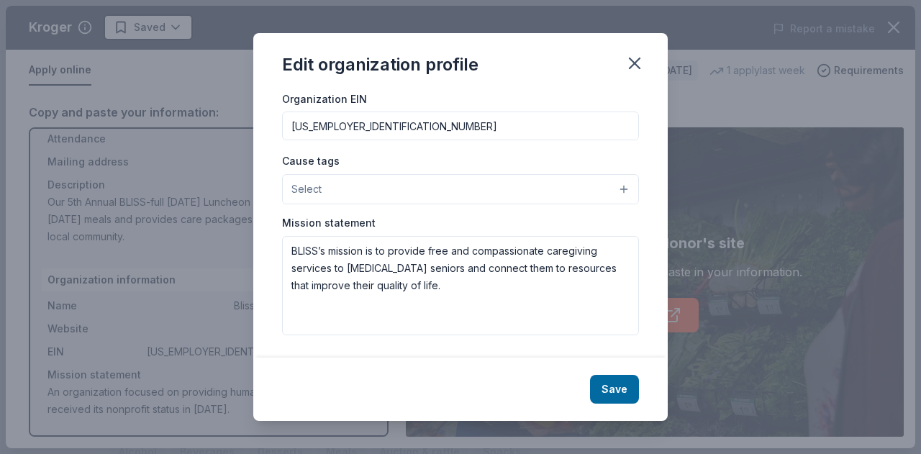
click at [608, 386] on button "Save" at bounding box center [614, 389] width 49 height 29
click at [634, 60] on icon "button" at bounding box center [634, 63] width 20 height 20
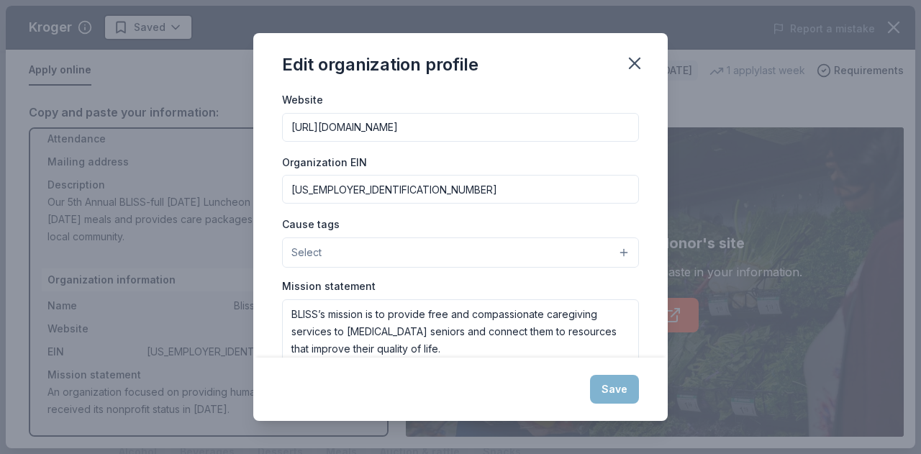
scroll to position [212, 0]
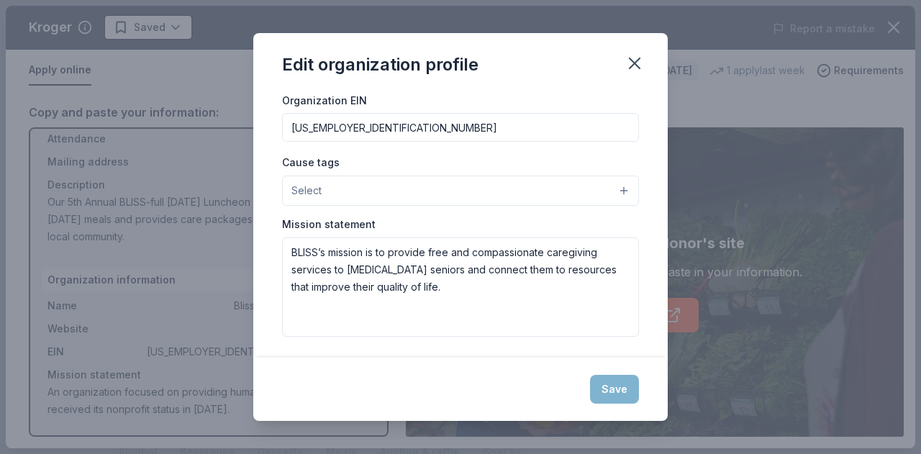
click at [613, 186] on button "Select" at bounding box center [460, 191] width 357 height 30
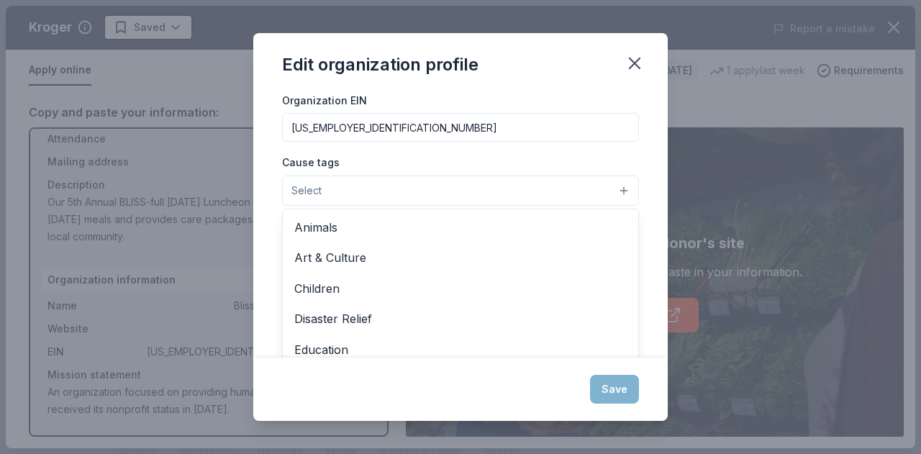
click at [639, 186] on div "Changes made here will be reflected on your Account. Organization name Bliss Ca…" at bounding box center [460, 224] width 414 height 267
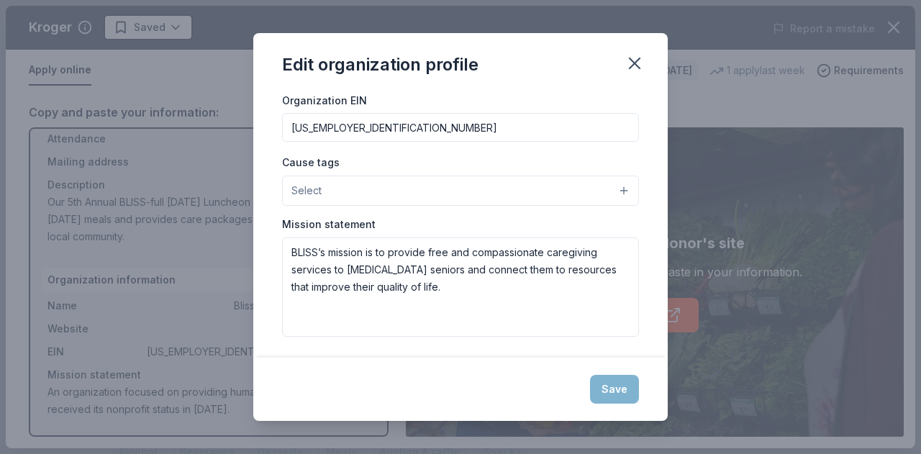
click at [613, 391] on div "Save" at bounding box center [460, 389] width 414 height 63
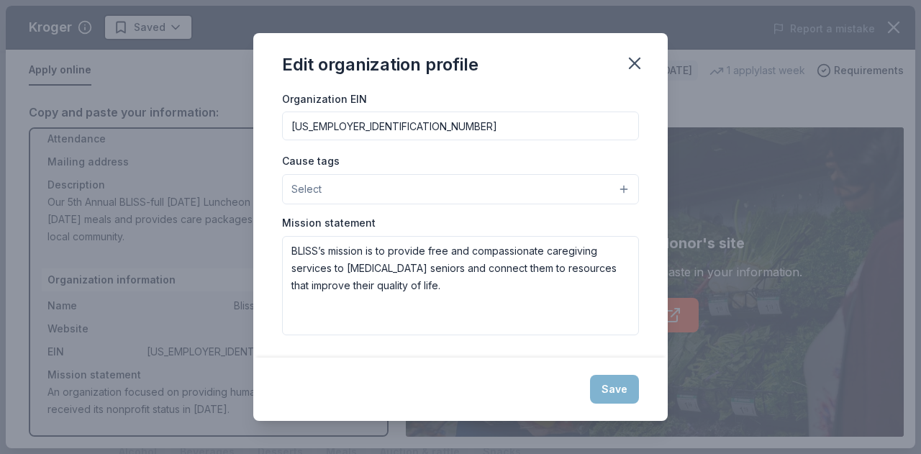
click at [358, 186] on button "Select" at bounding box center [460, 189] width 357 height 30
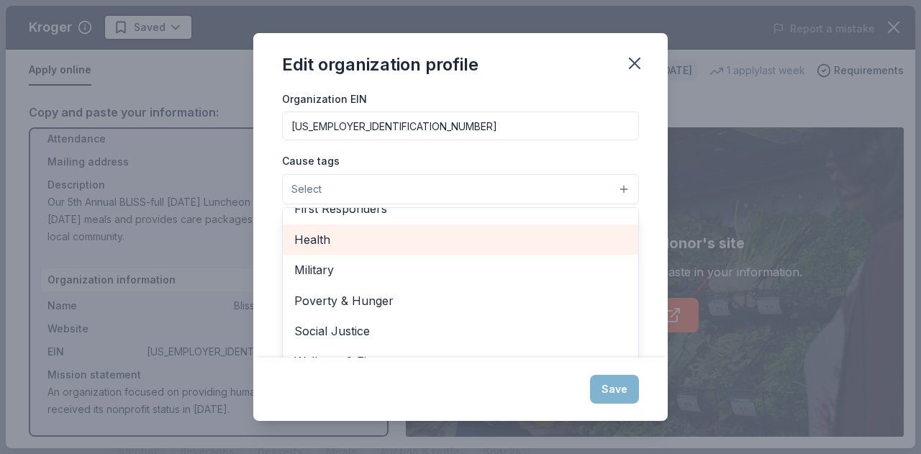
click at [355, 242] on span "Health" at bounding box center [460, 239] width 332 height 19
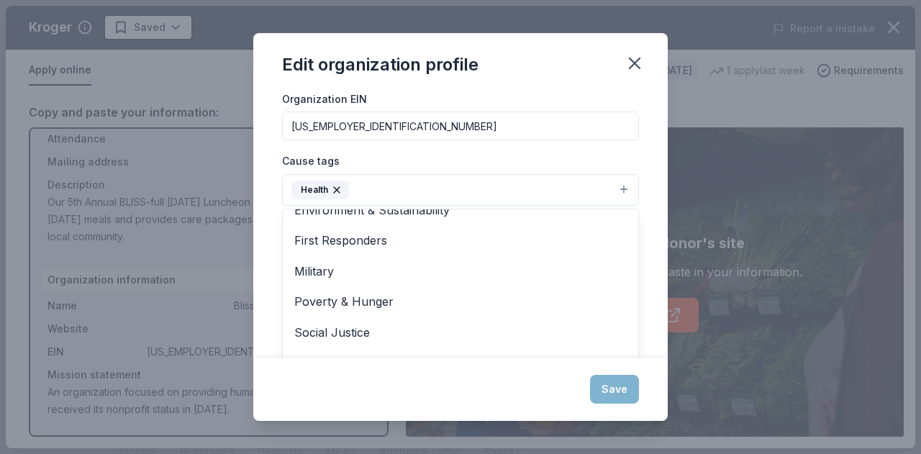
click at [338, 187] on icon "button" at bounding box center [337, 190] width 6 height 6
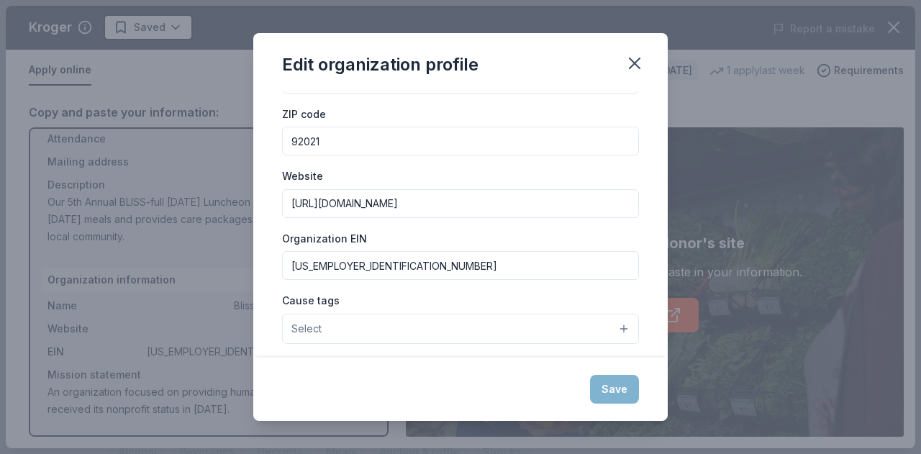
scroll to position [214, 0]
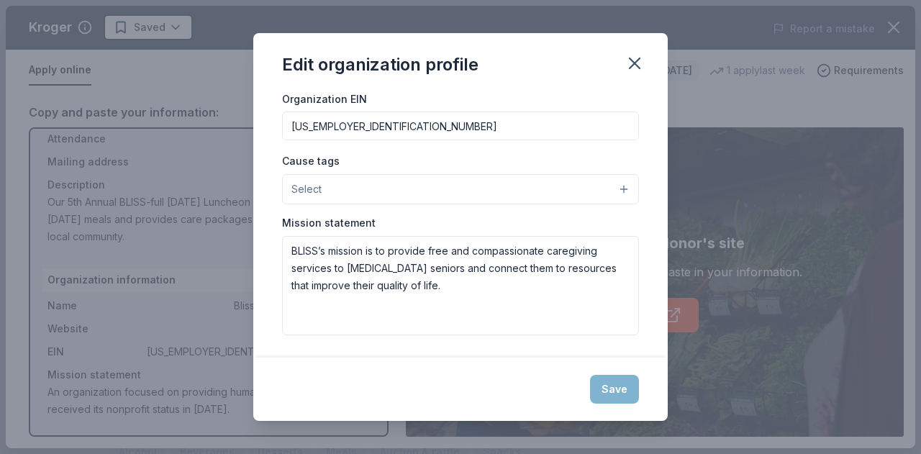
click at [614, 386] on div "Save" at bounding box center [460, 389] width 414 height 63
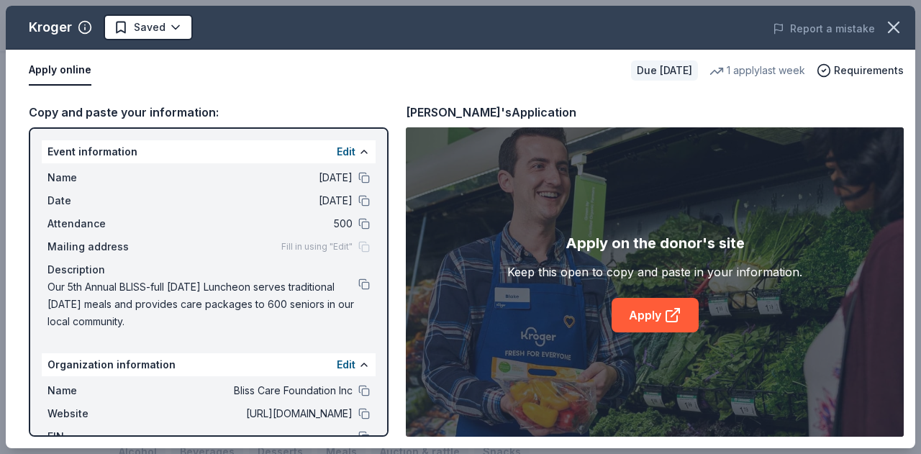
scroll to position [102, 0]
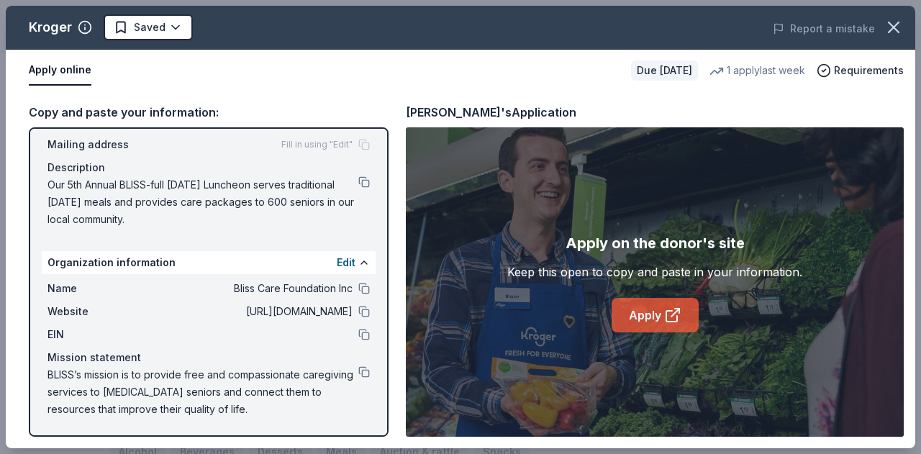
click at [650, 317] on link "Apply" at bounding box center [655, 315] width 87 height 35
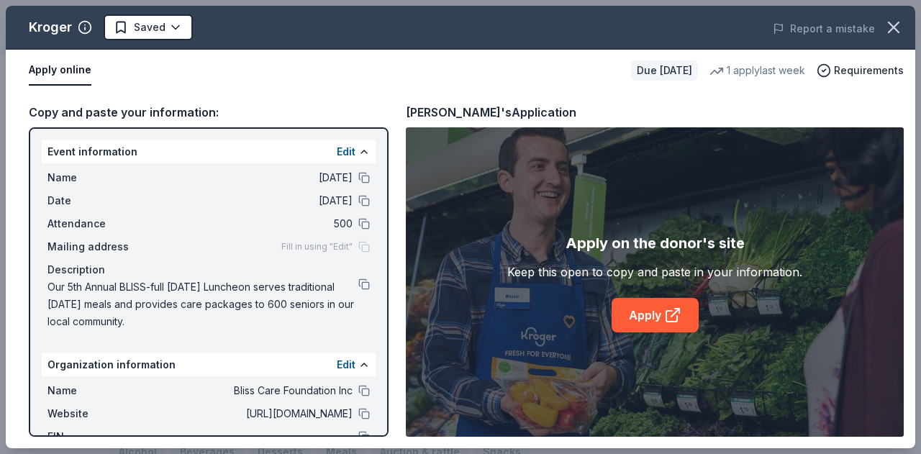
click at [72, 67] on button "Apply online" at bounding box center [60, 70] width 63 height 30
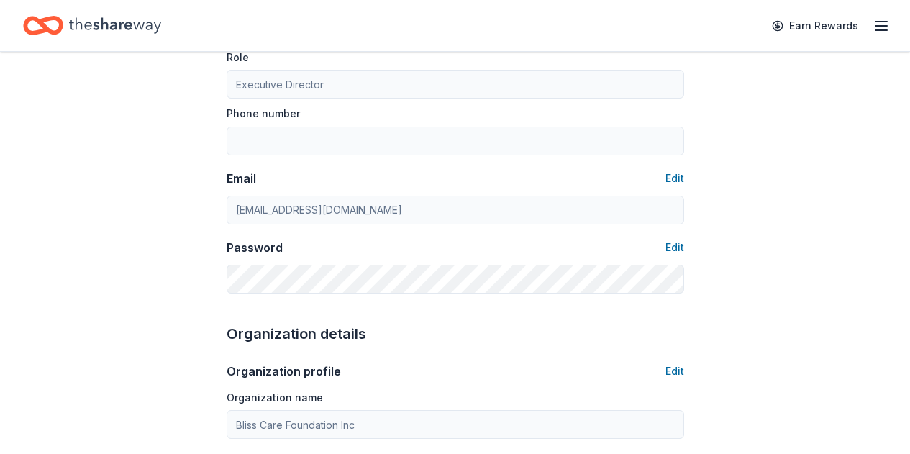
scroll to position [194, 0]
click at [670, 175] on button "Edit" at bounding box center [674, 177] width 19 height 17
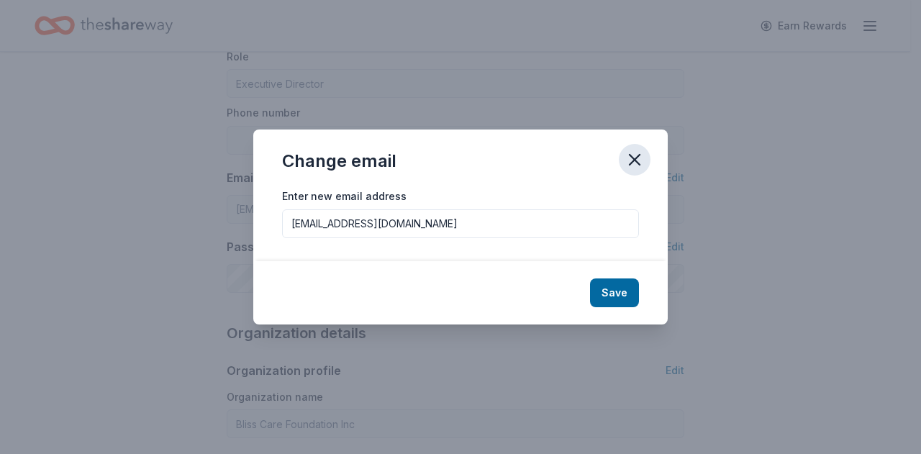
click at [640, 158] on icon "button" at bounding box center [634, 160] width 20 height 20
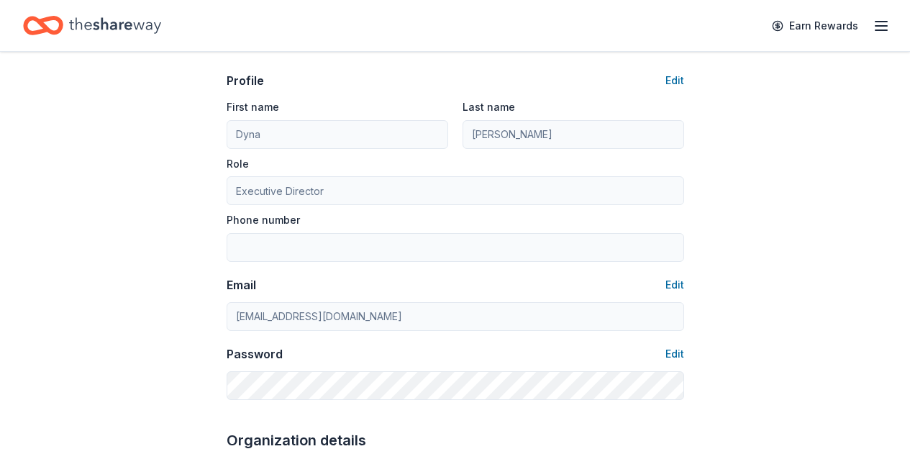
scroll to position [5, 0]
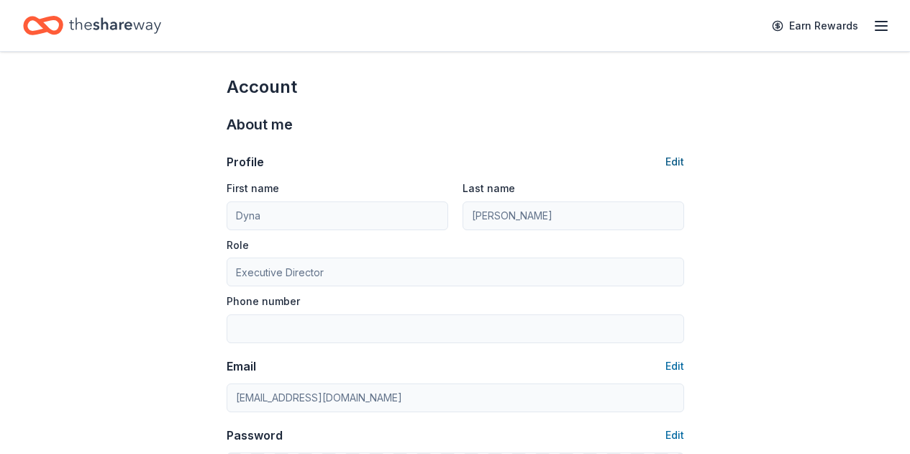
click at [675, 161] on button "Edit" at bounding box center [674, 161] width 19 height 17
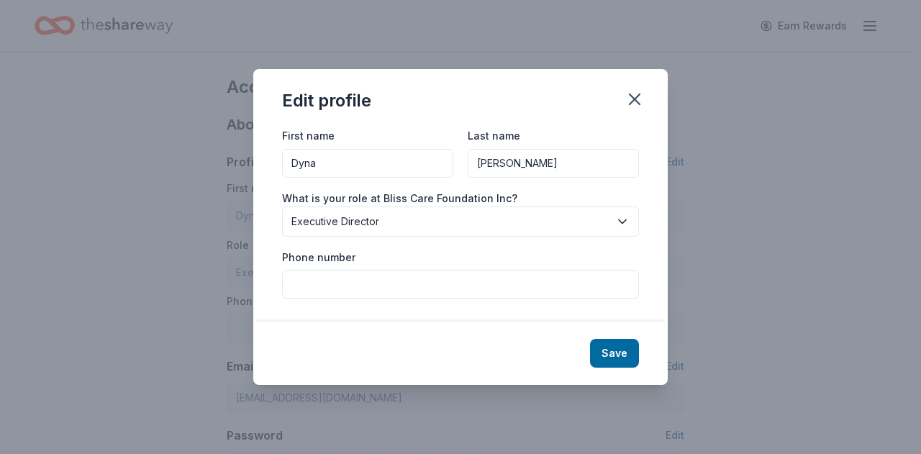
click at [365, 271] on input "Phone number" at bounding box center [460, 284] width 357 height 29
paste input "619 - 817 - 5558"
type input "619 - 817 - 5558"
click at [601, 345] on button "Save" at bounding box center [614, 353] width 49 height 29
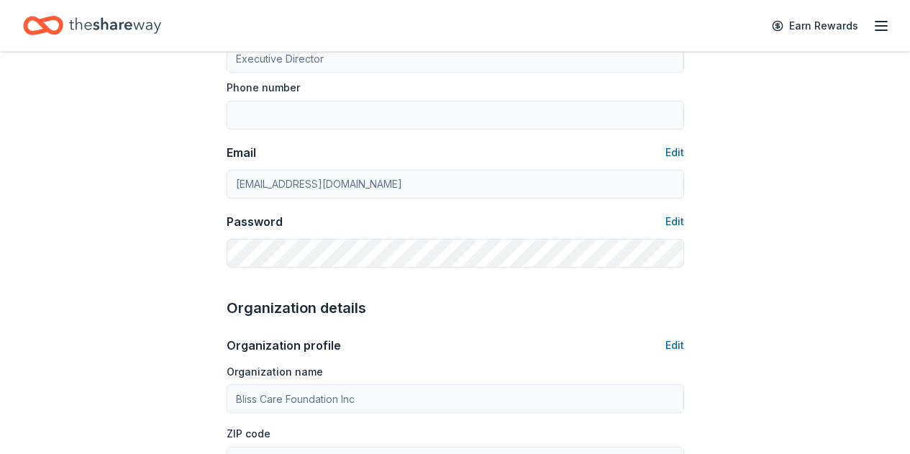
type input "619 - 817 - 5558"
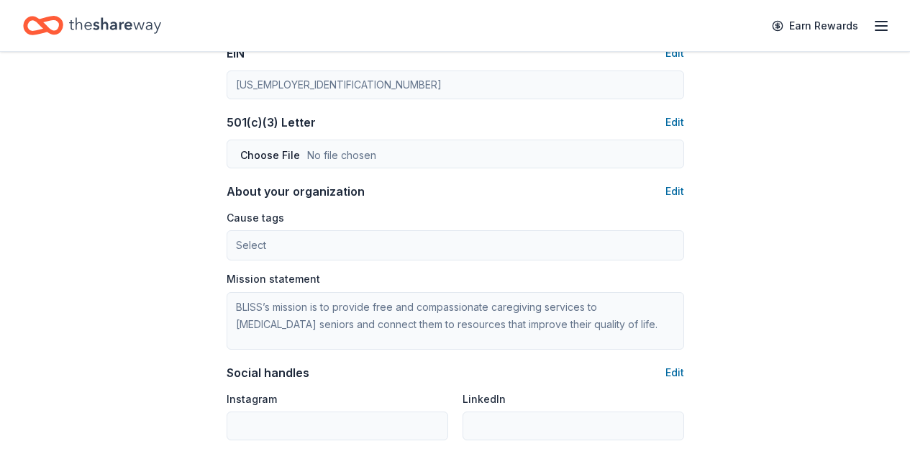
scroll to position [729, 0]
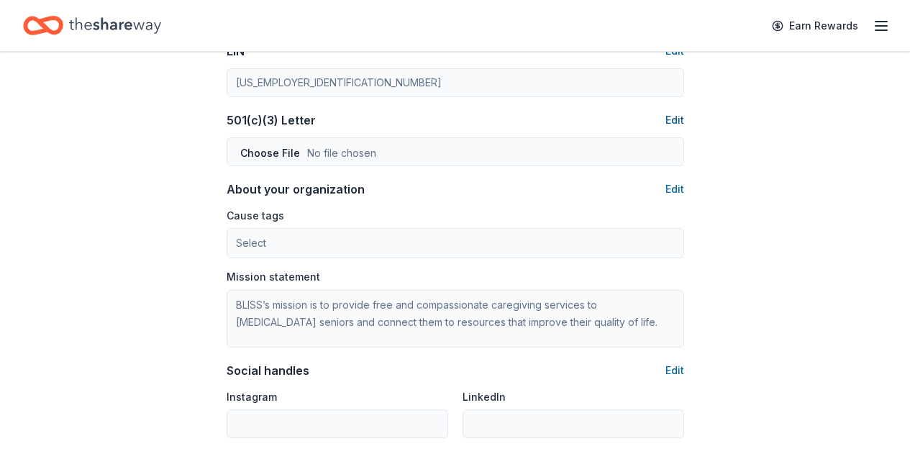
click at [673, 121] on button "Edit" at bounding box center [674, 120] width 19 height 17
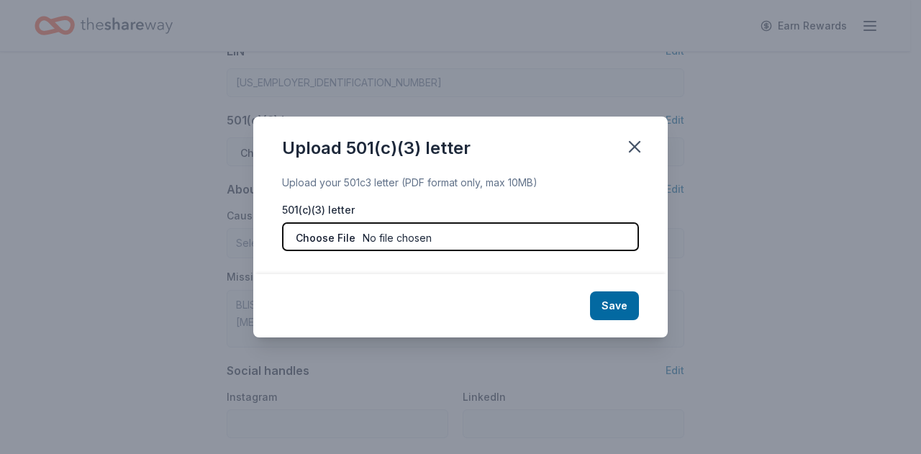
click at [401, 249] on input "file" at bounding box center [460, 236] width 357 height 29
type input "C:\fakepath\IRS-Determination-Letter.pdf"
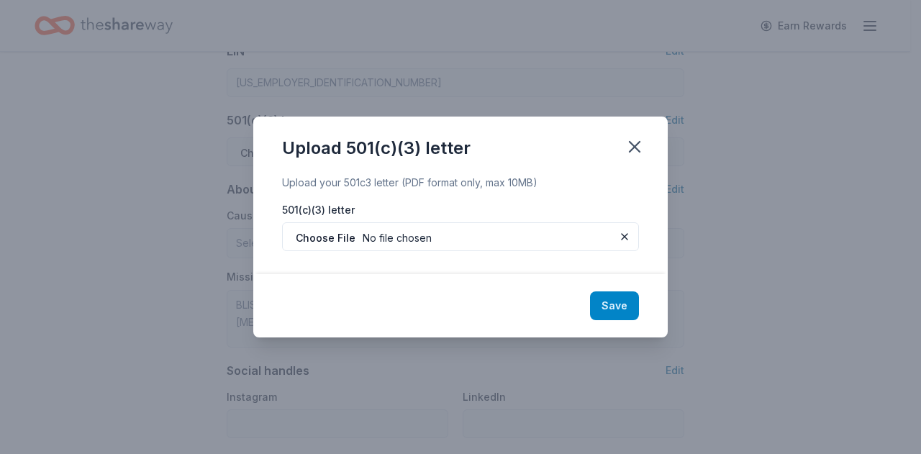
click at [622, 304] on button "Save" at bounding box center [614, 305] width 49 height 29
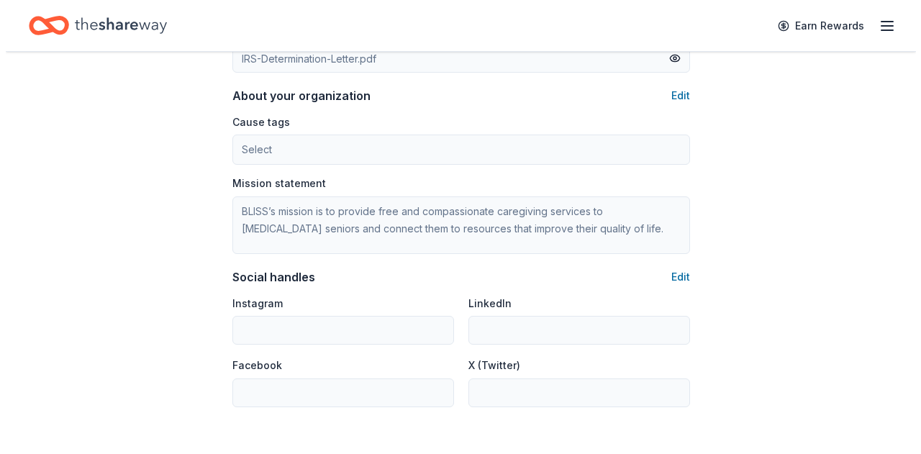
scroll to position [833, 0]
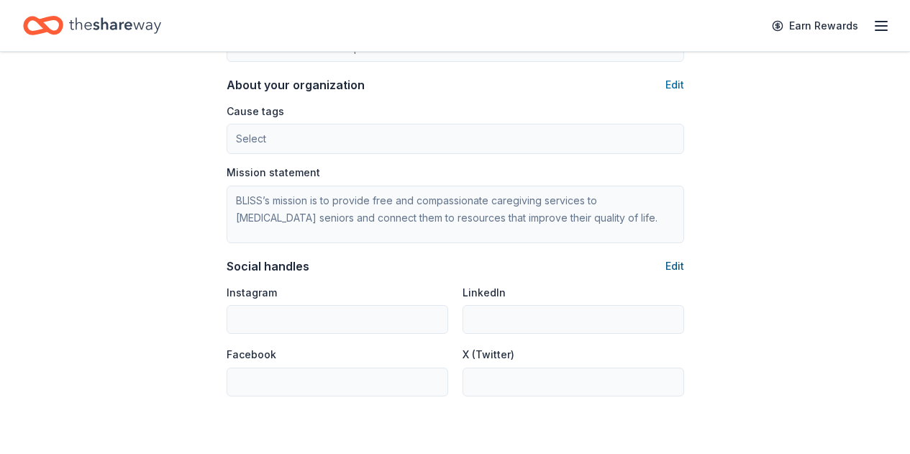
click at [678, 263] on button "Edit" at bounding box center [674, 266] width 19 height 17
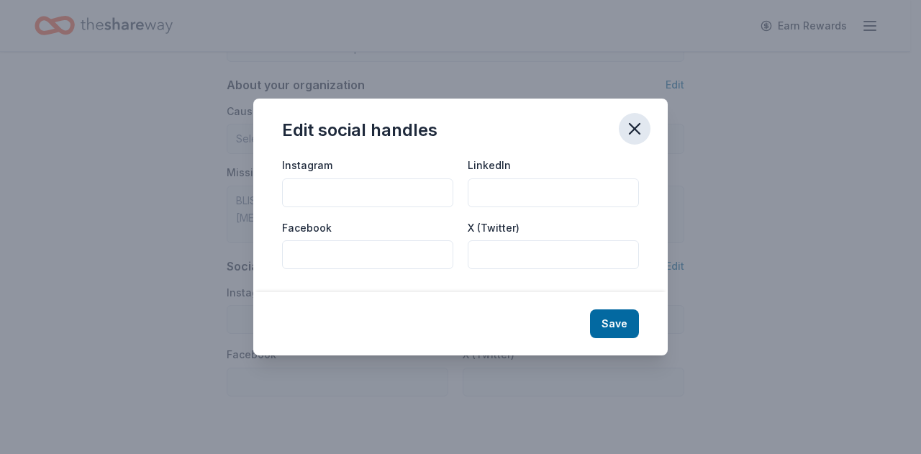
click at [639, 124] on icon "button" at bounding box center [635, 129] width 10 height 10
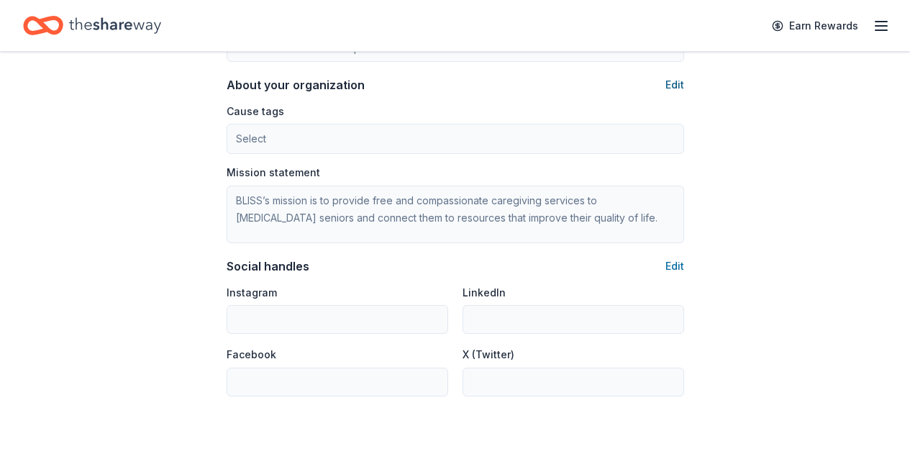
click at [673, 85] on button "Edit" at bounding box center [674, 84] width 19 height 17
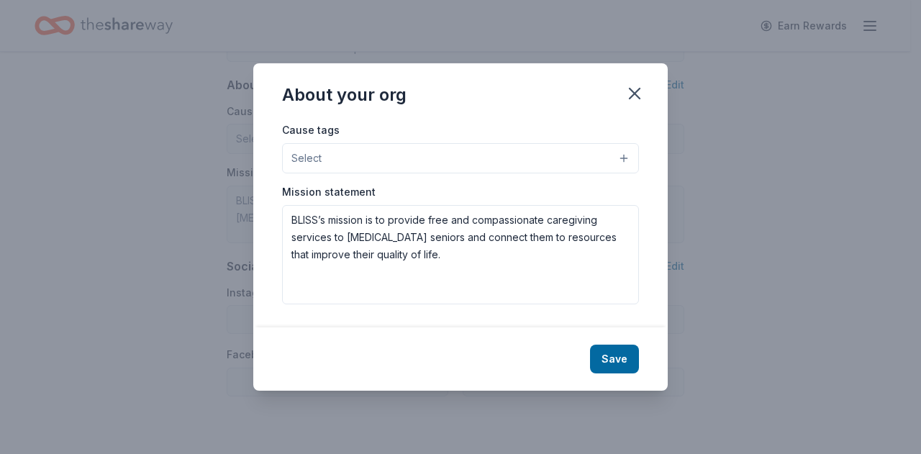
click at [555, 171] on button "Select" at bounding box center [460, 158] width 357 height 30
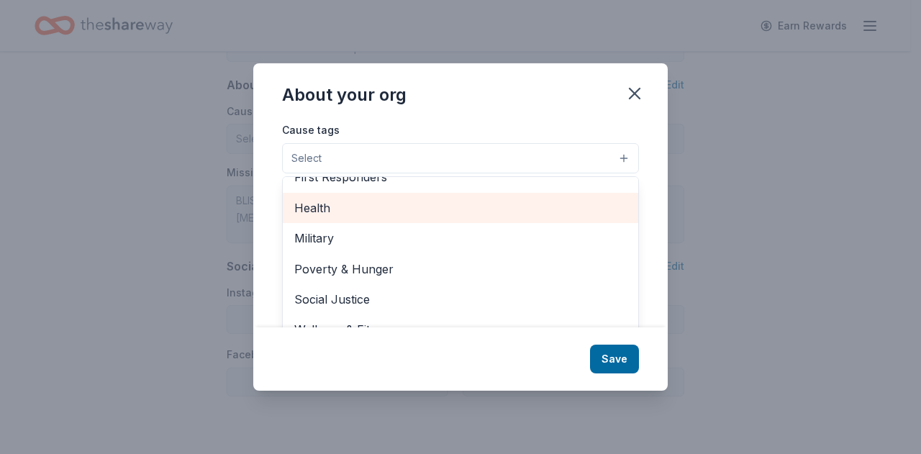
scroll to position [22, 0]
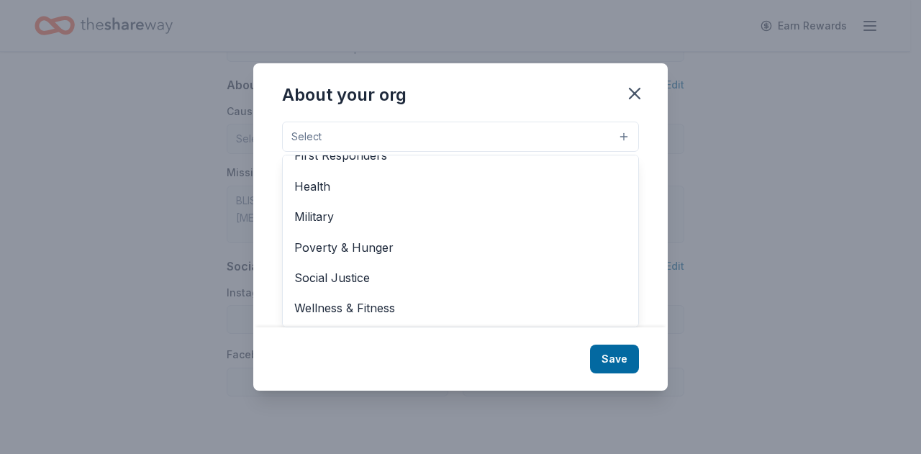
click at [645, 206] on div "Cause tags Select Animals Art & Culture Children Disaster Relief Education Envi…" at bounding box center [460, 224] width 414 height 206
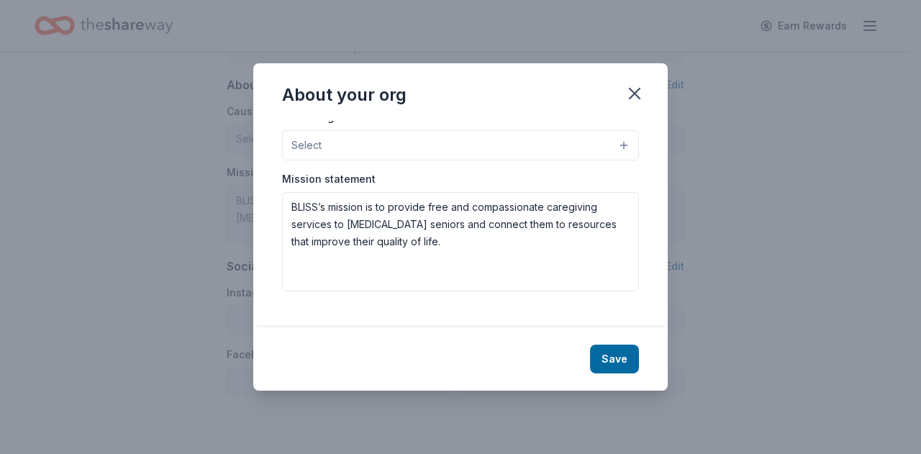
scroll to position [0, 0]
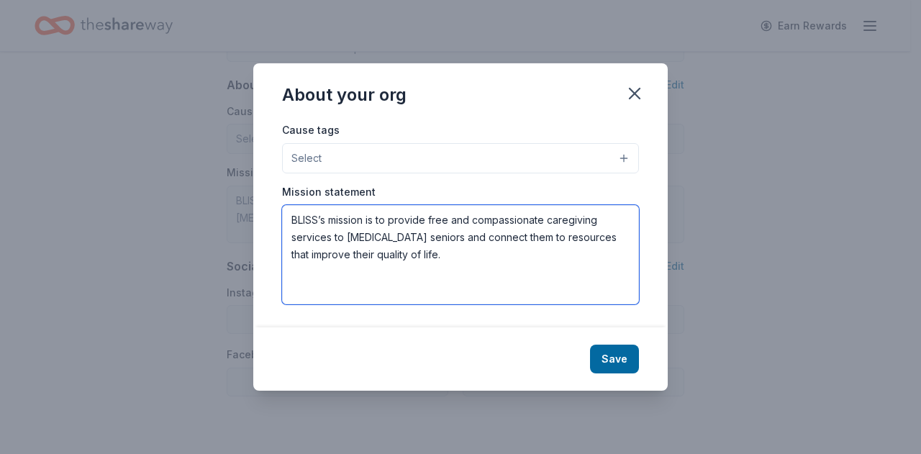
click at [413, 254] on textarea "BLISS’s mission is to provide free and compassionate caregiving services to low…" at bounding box center [460, 254] width 357 height 99
paste textarea "619 - 817 - 5558"
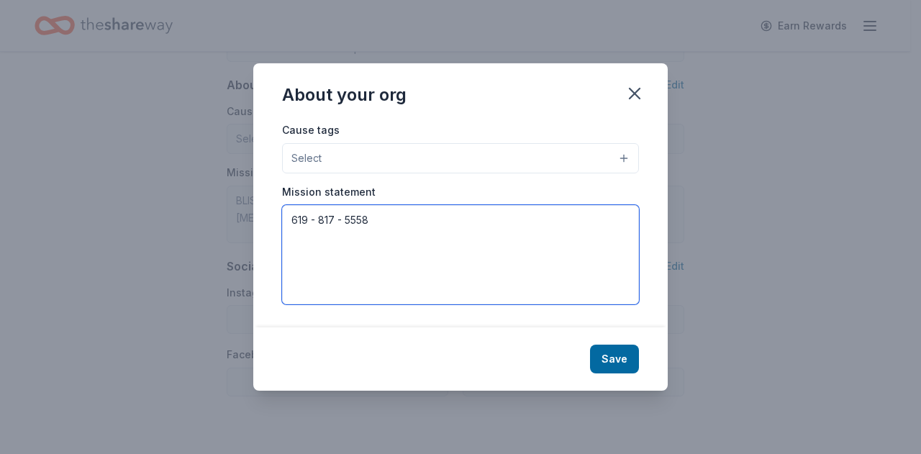
type textarea "BLISS’s mission is to provide free and compassionate caregiving services to low…"
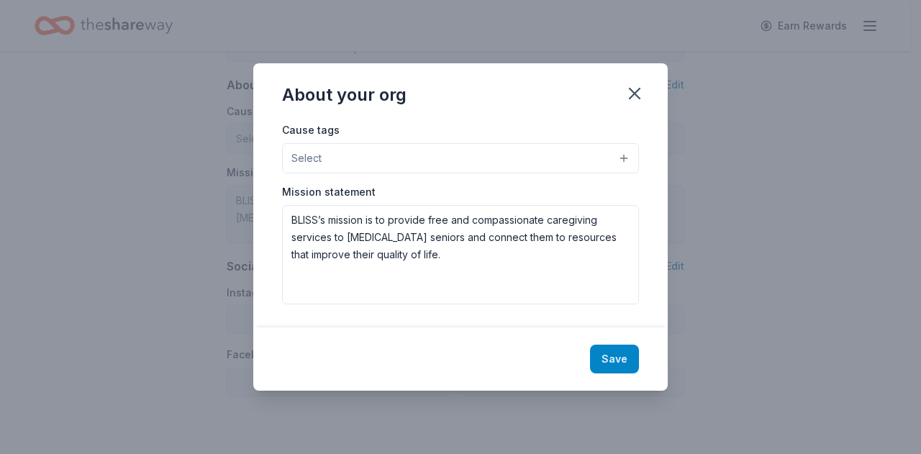
click at [617, 349] on button "Save" at bounding box center [614, 359] width 49 height 29
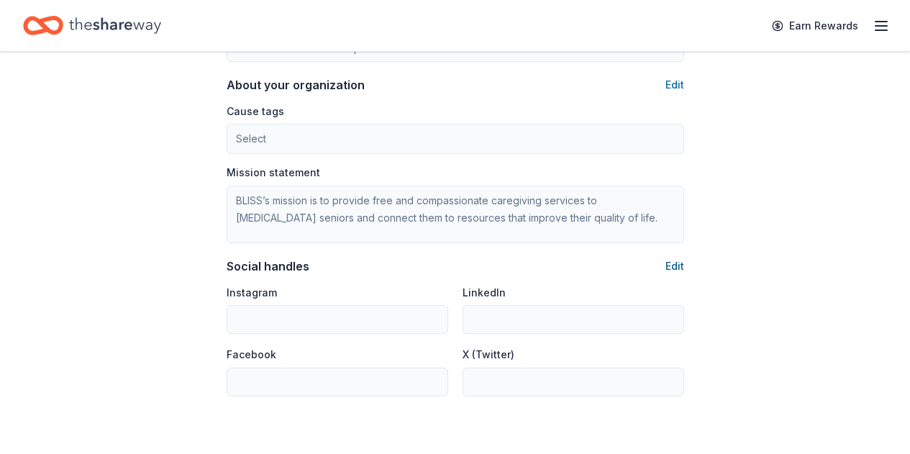
click at [676, 266] on button "Edit" at bounding box center [674, 266] width 19 height 17
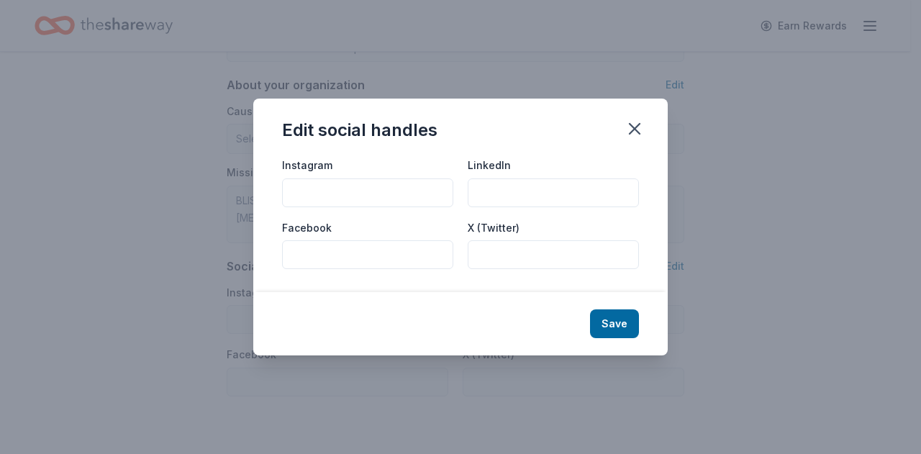
click at [398, 197] on input "Instagram" at bounding box center [367, 192] width 171 height 29
type input "www.instagram.com/blisscarefoundation"
click at [386, 256] on input "Facebook" at bounding box center [367, 254] width 171 height 29
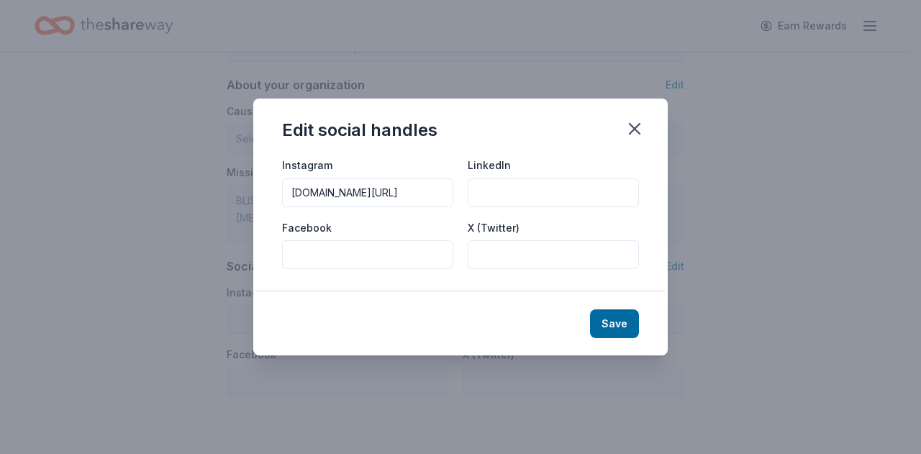
paste input "www.instagram.com/blisscarefoundation"
click at [304, 250] on input "www.instagram.com/blisscarefoundation" at bounding box center [367, 254] width 171 height 29
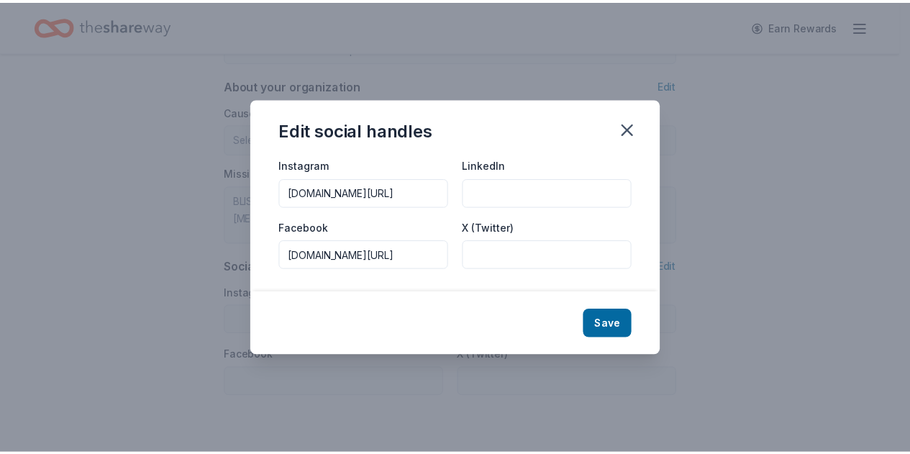
scroll to position [0, 0]
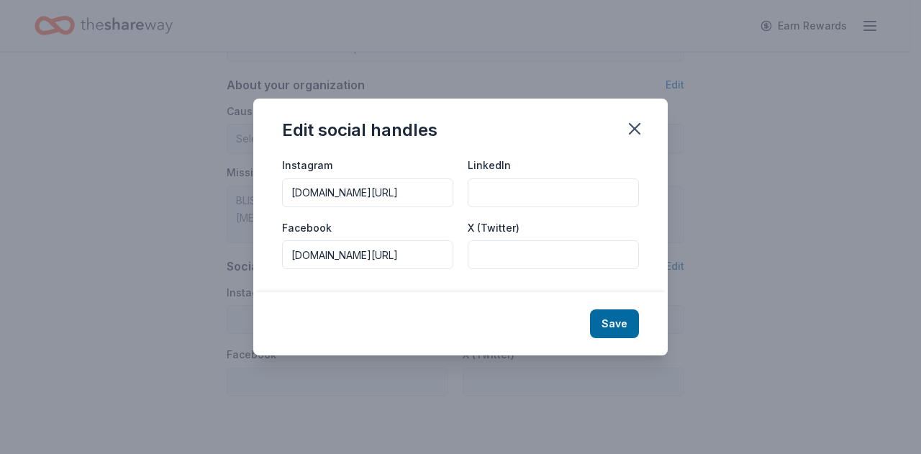
type input "www.facebook.com/blisscarefoundation"
click at [607, 327] on button "Save" at bounding box center [614, 323] width 49 height 29
type input "www.instagram.com/blisscarefoundation"
type input "www.facebook.com/blisscarefoundation"
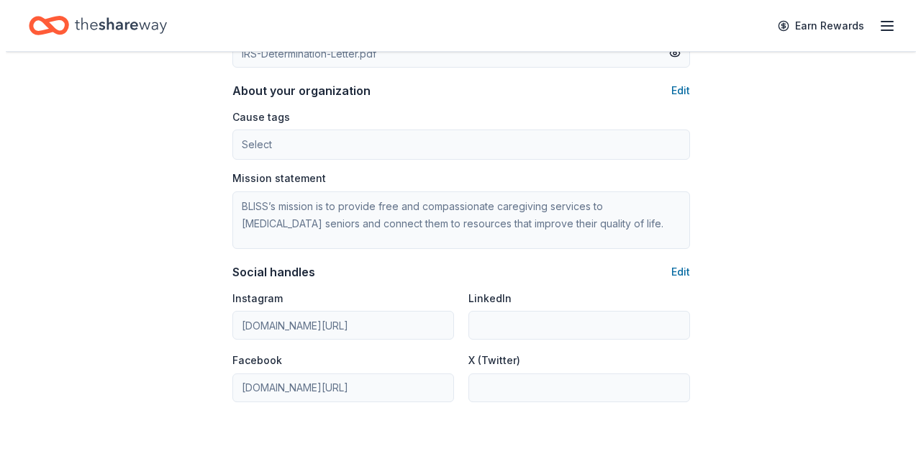
scroll to position [853, 0]
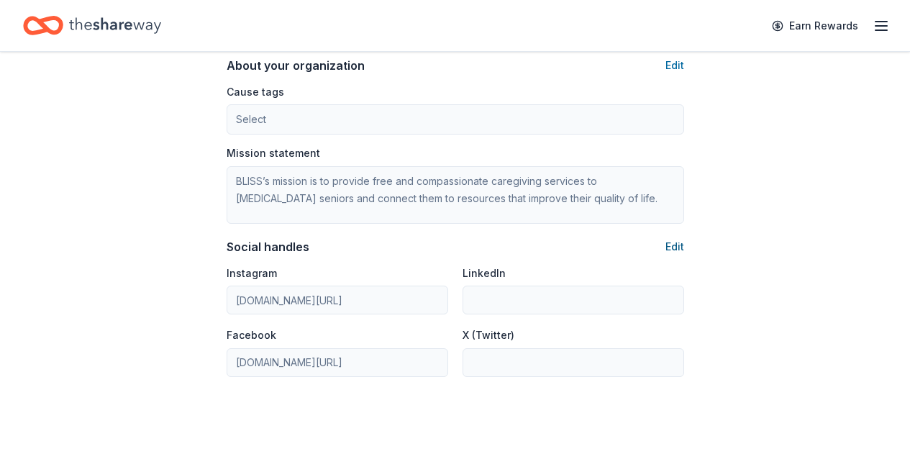
click at [678, 250] on button "Edit" at bounding box center [674, 246] width 19 height 17
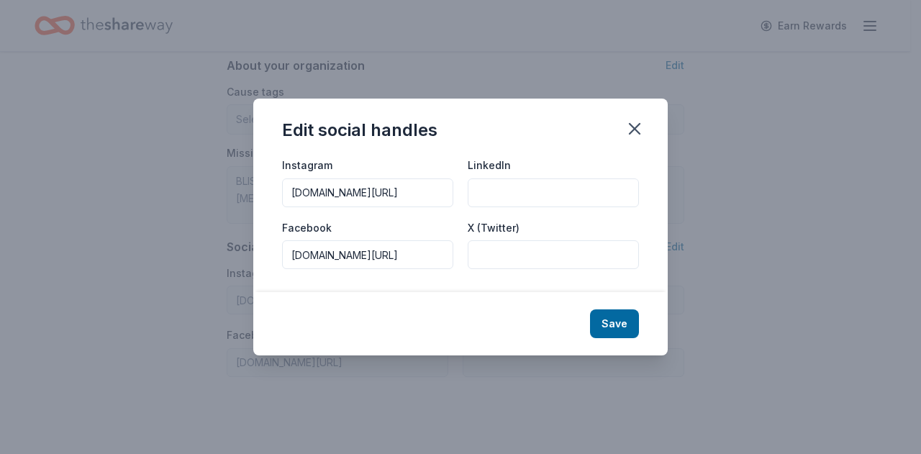
click at [511, 196] on input "LinkedIn" at bounding box center [553, 192] width 171 height 29
paste input "https://www.linkedin.com/company/blisscarefoundation/"
type input "https://www.linkedin.com/company/blisscarefoundation/"
click at [622, 322] on button "Save" at bounding box center [614, 323] width 49 height 29
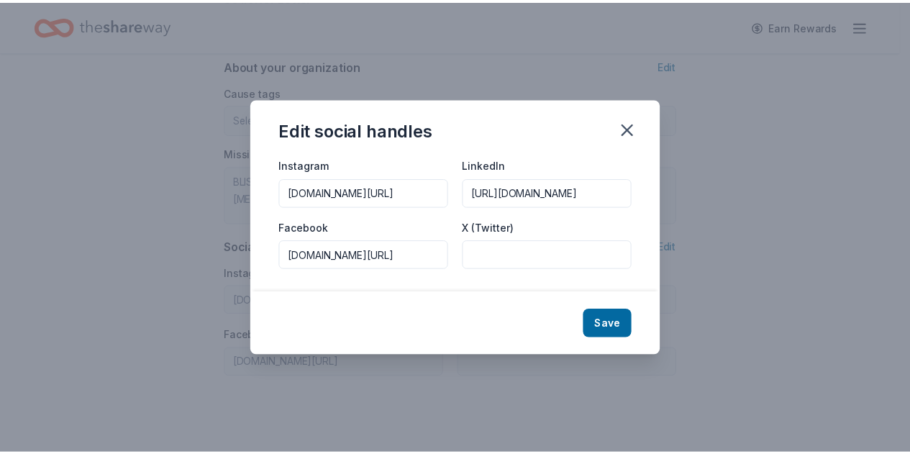
scroll to position [0, 0]
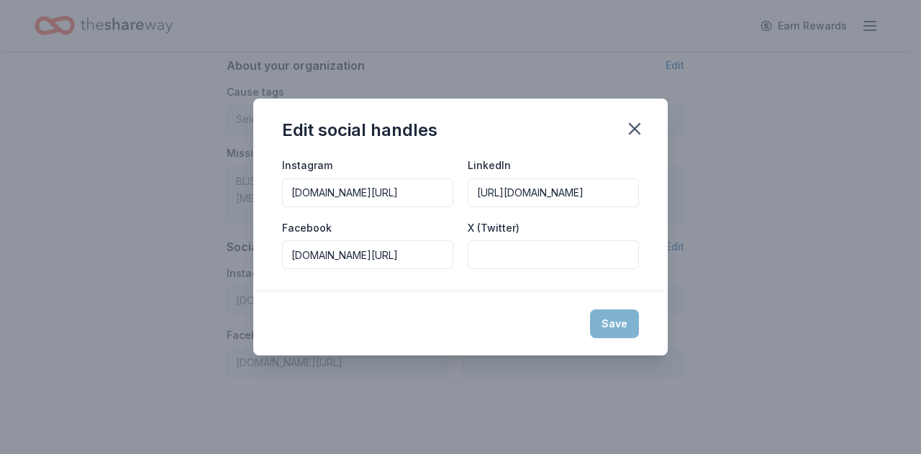
type input "https://www.linkedin.com/company/blisscarefoundation/"
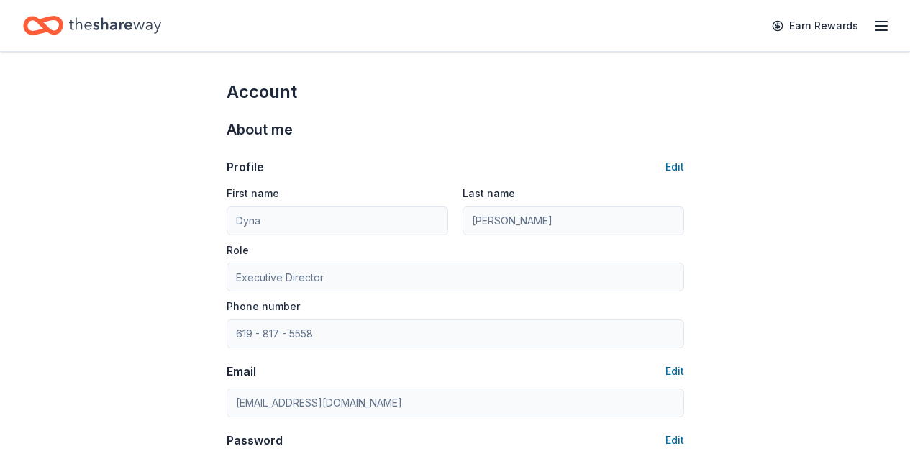
click at [876, 30] on line "button" at bounding box center [882, 30] width 12 height 0
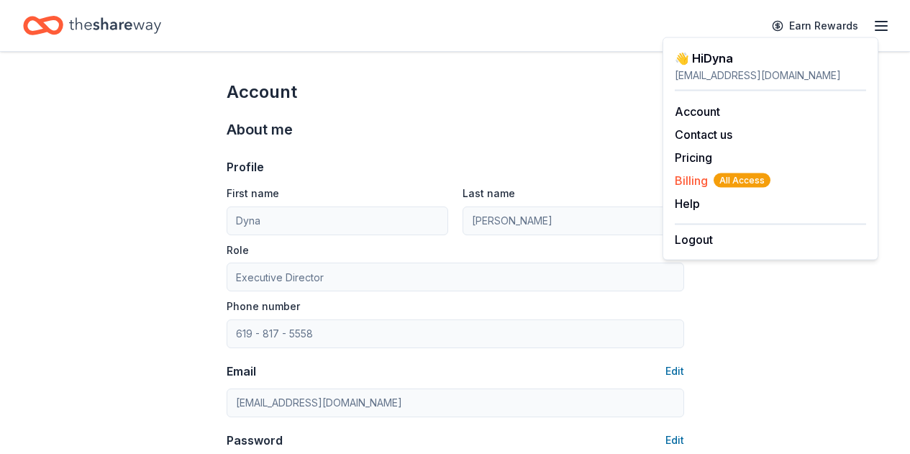
click at [688, 186] on span "Billing All Access" at bounding box center [723, 180] width 96 height 17
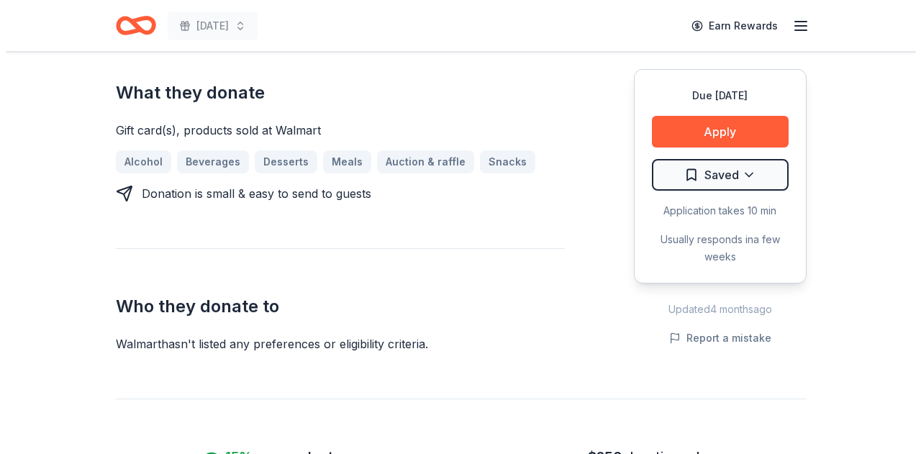
scroll to position [486, 0]
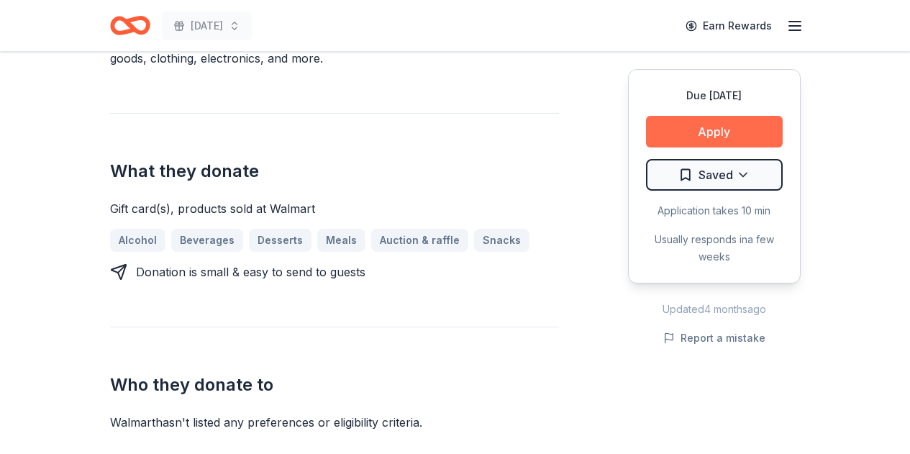
click at [669, 132] on button "Apply" at bounding box center [714, 132] width 137 height 32
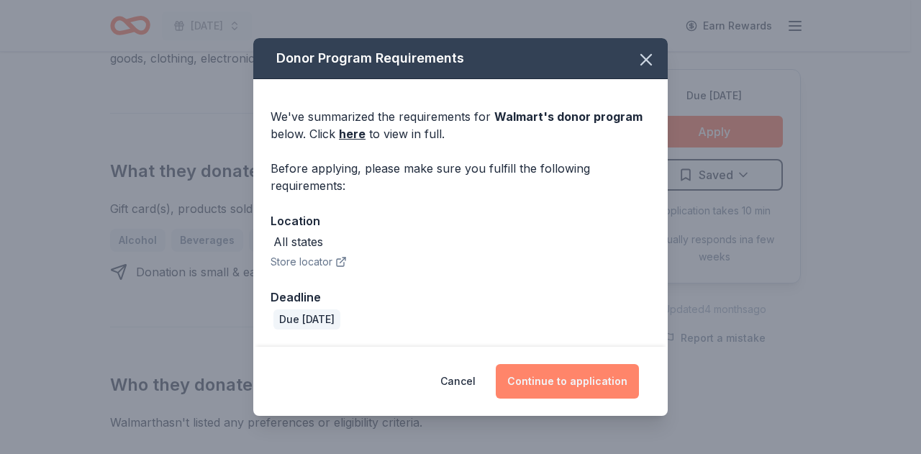
click at [568, 378] on button "Continue to application" at bounding box center [567, 381] width 143 height 35
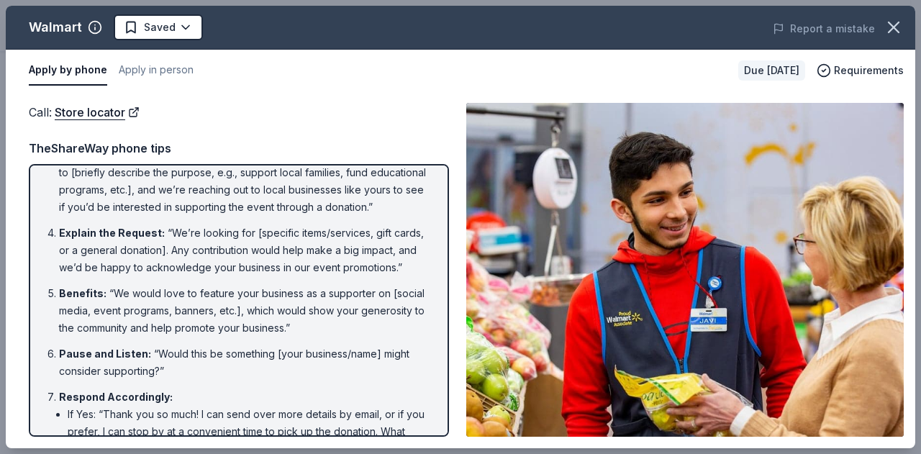
scroll to position [0, 0]
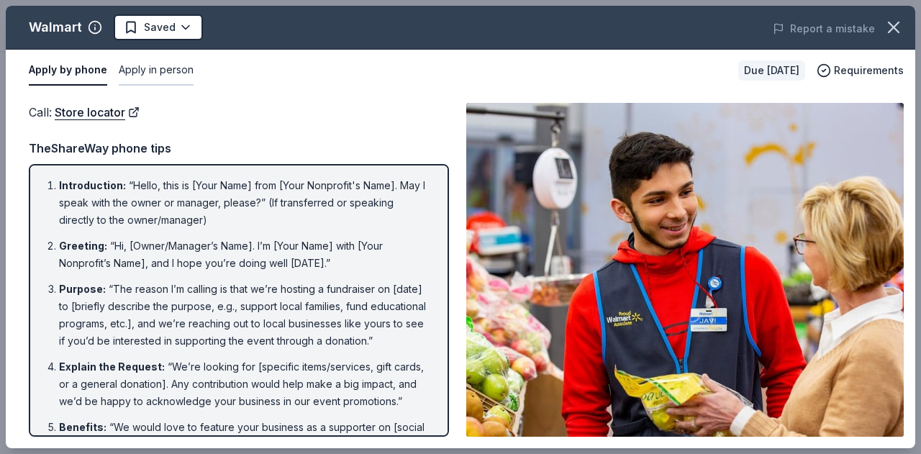
click at [148, 73] on button "Apply in person" at bounding box center [156, 70] width 75 height 30
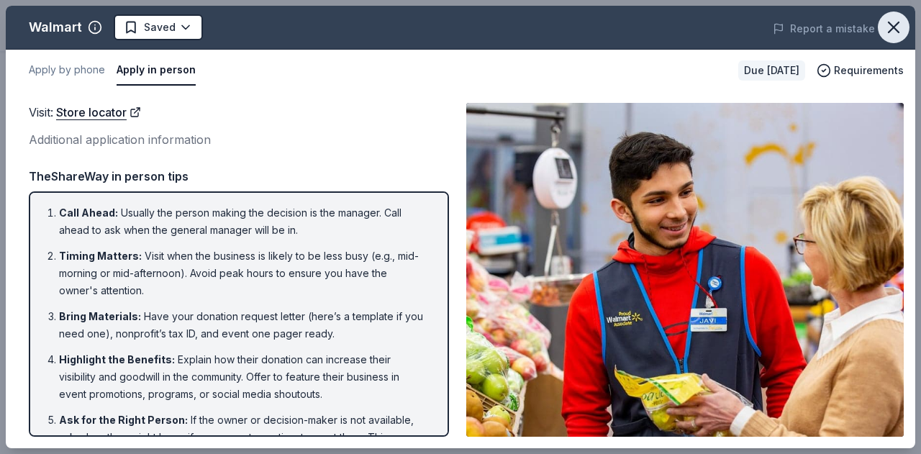
click at [895, 26] on icon "button" at bounding box center [894, 27] width 10 height 10
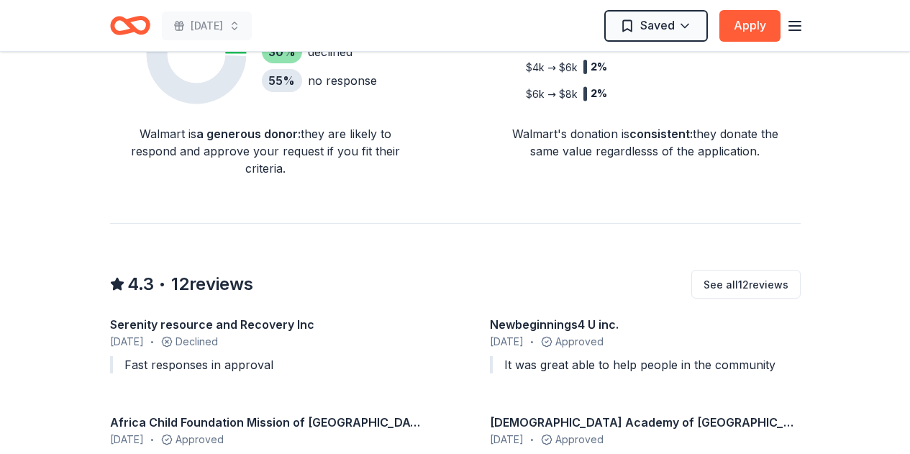
scroll to position [1162, 0]
